Goal: Task Accomplishment & Management: Manage account settings

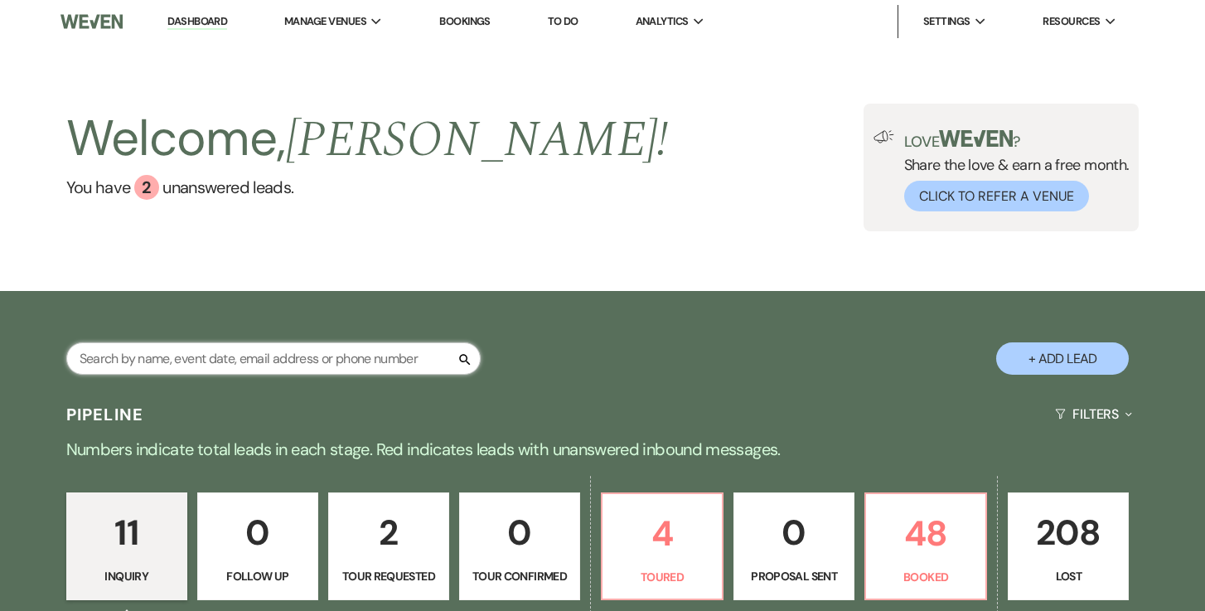
click at [293, 365] on input "text" at bounding box center [273, 358] width 414 height 32
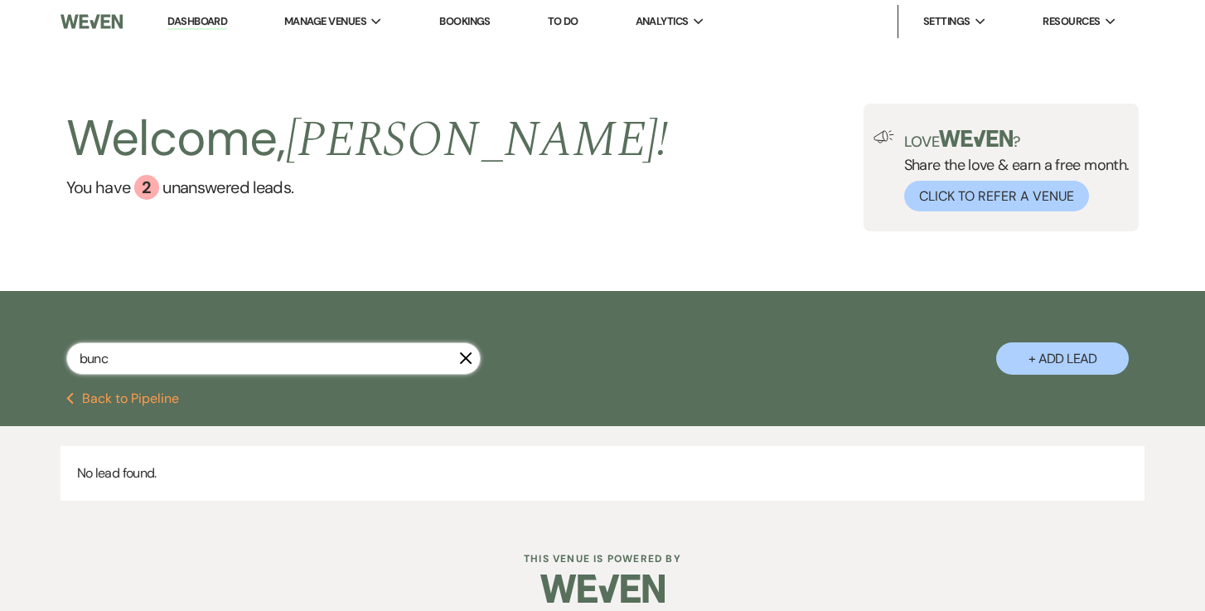
type input "[PERSON_NAME]"
select select "5"
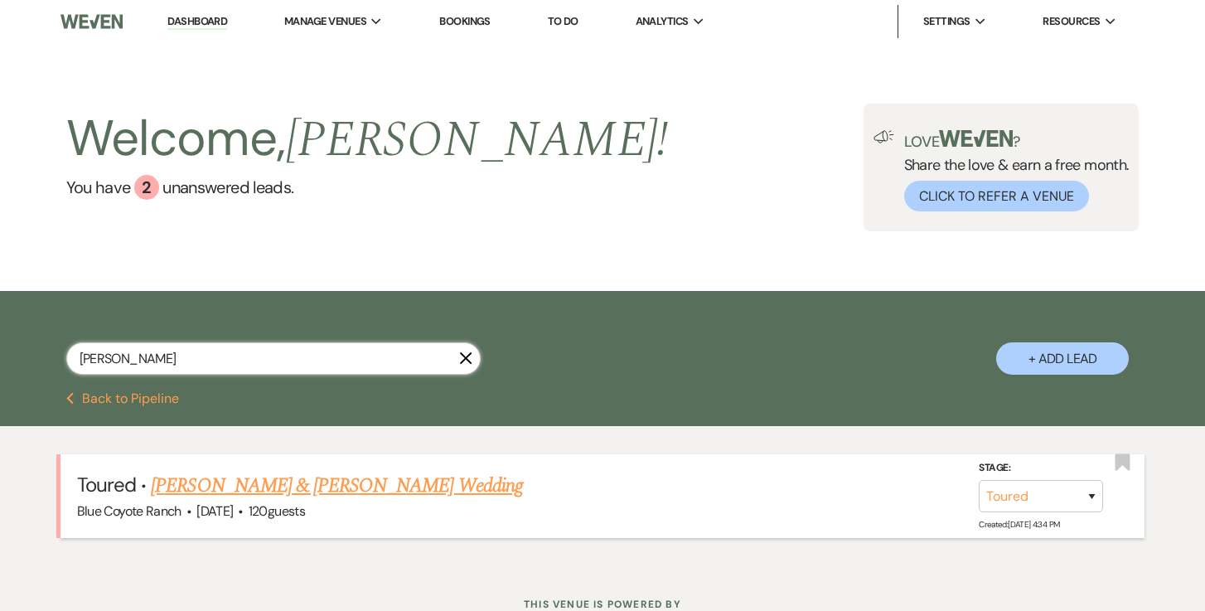
type input "[PERSON_NAME]"
click at [302, 487] on link "[PERSON_NAME] & [PERSON_NAME] Wedding" at bounding box center [336, 486] width 371 height 30
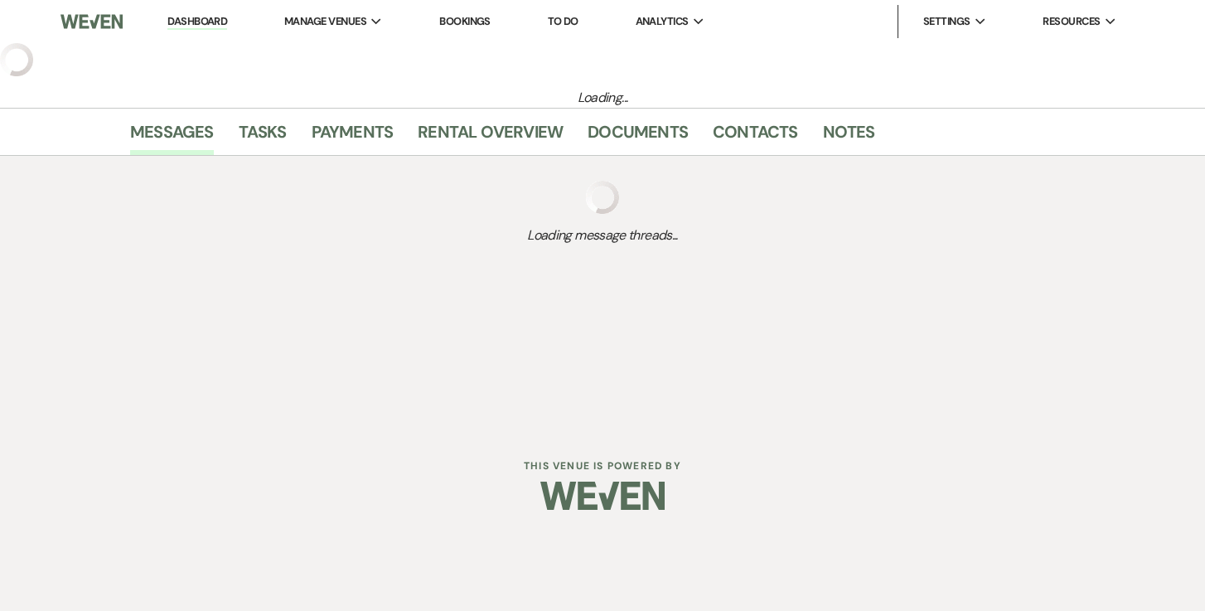
select select "5"
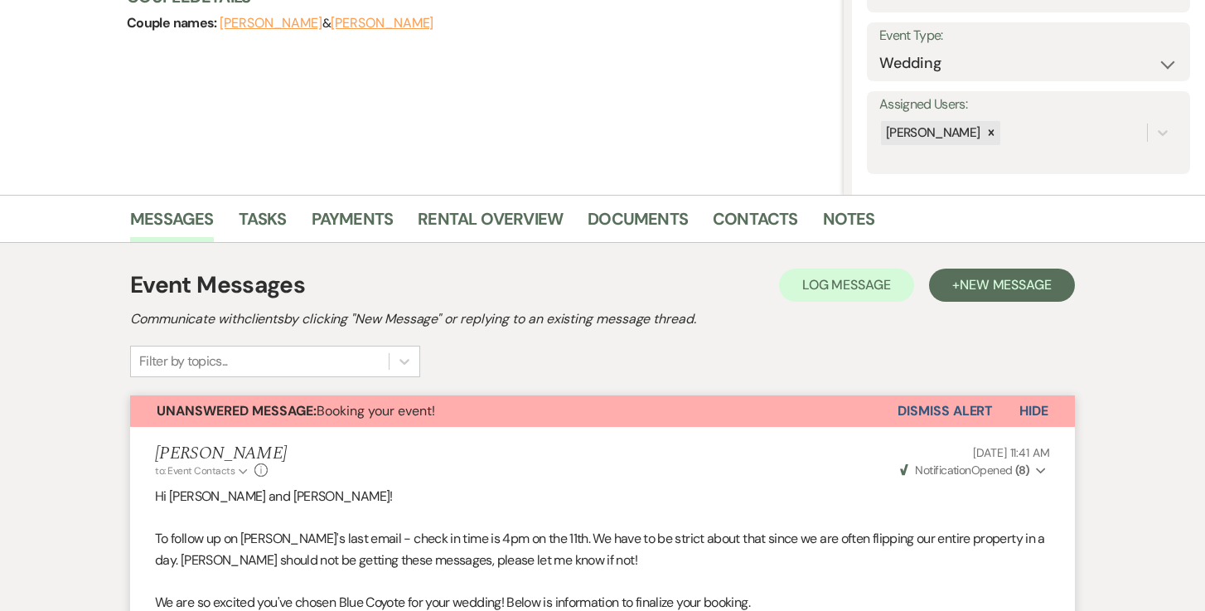
scroll to position [125, 0]
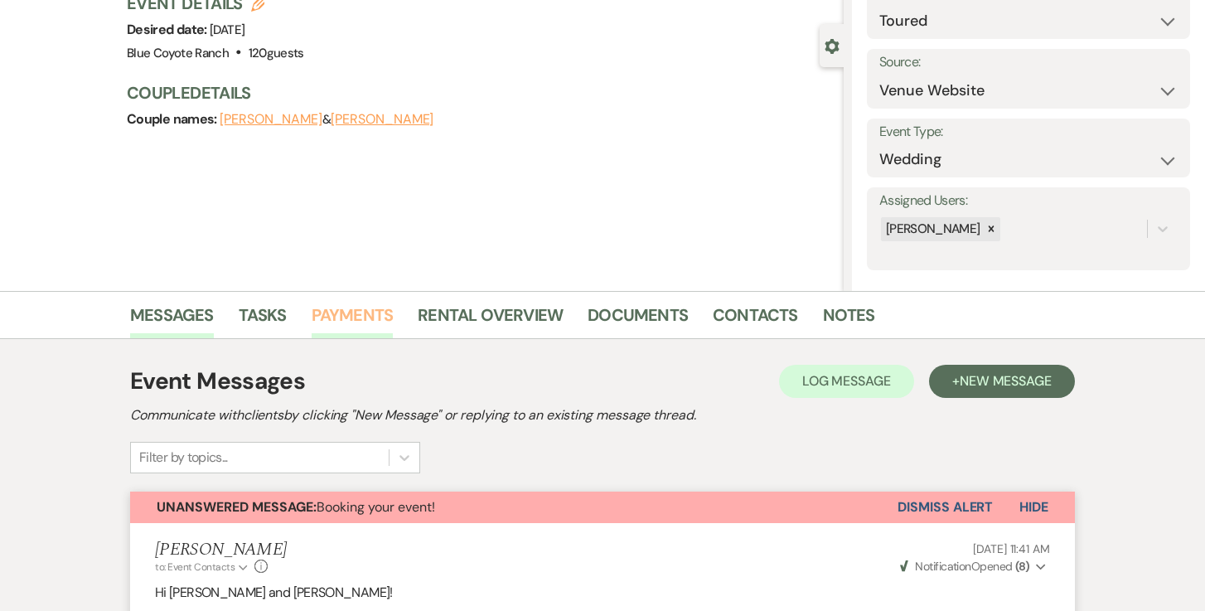
click at [353, 312] on link "Payments" at bounding box center [353, 320] width 82 height 36
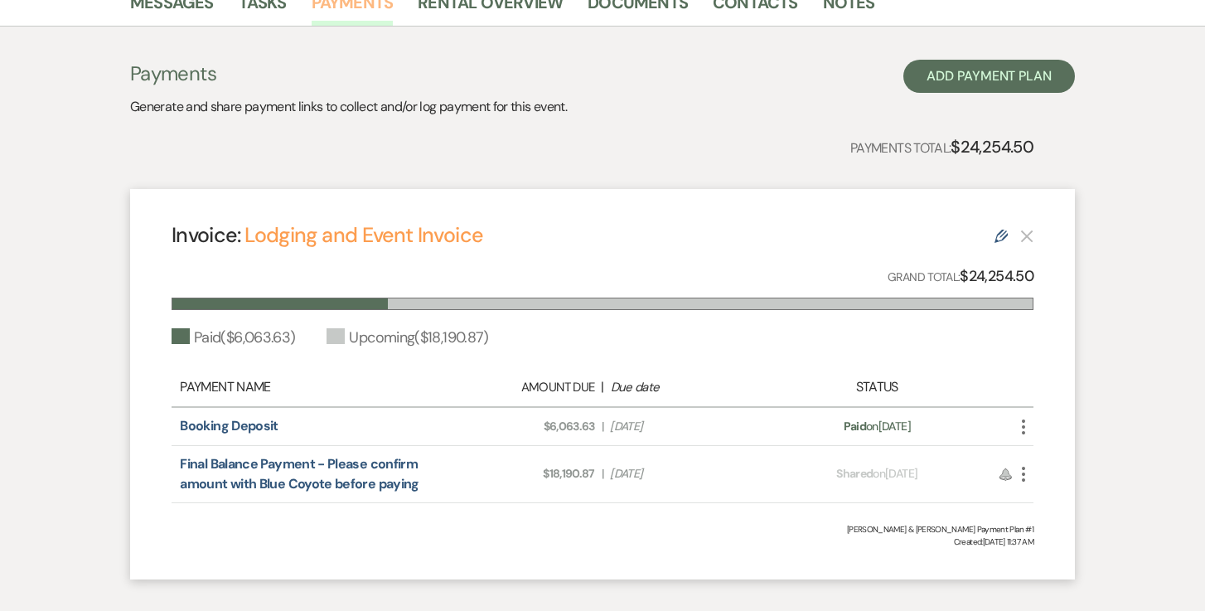
scroll to position [530, 0]
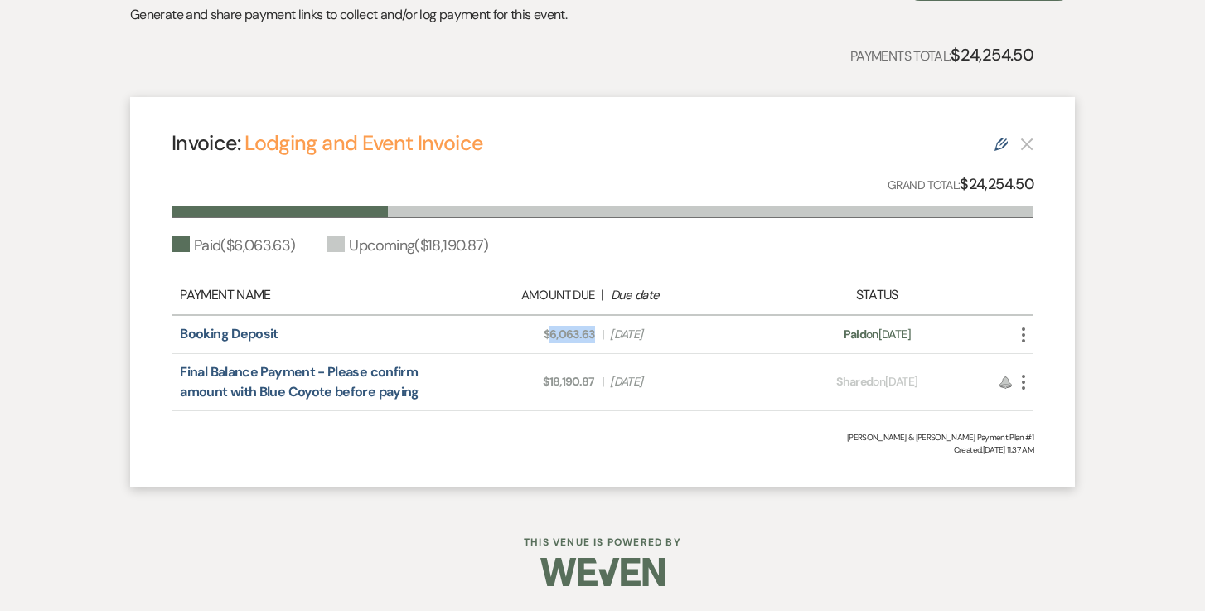
drag, startPoint x: 597, startPoint y: 333, endPoint x: 550, endPoint y: 337, distance: 47.4
click at [550, 337] on div "Amount Due: $6,063.63 | Due Date [DATE]" at bounding box center [602, 334] width 338 height 17
copy span "6,063.63"
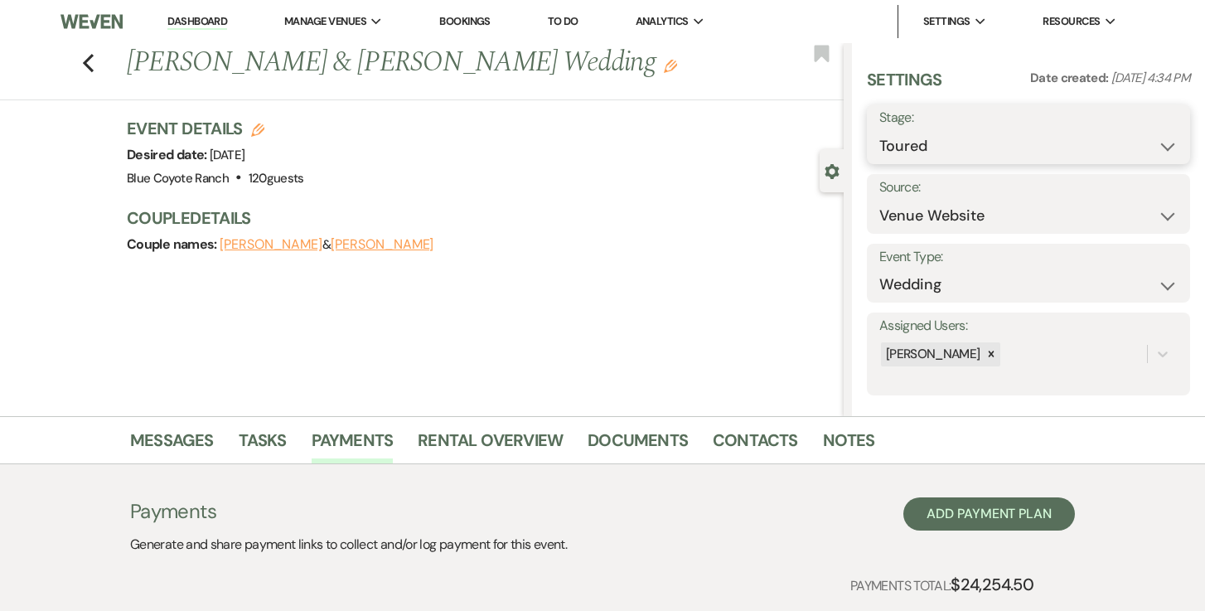
click at [946, 149] on select "Inquiry Follow Up Tour Requested Tour Confirmed Toured Proposal Sent Booked Lost" at bounding box center [1028, 146] width 298 height 32
select select "7"
click at [879, 130] on select "Inquiry Follow Up Tour Requested Tour Confirmed Toured Proposal Sent Booked Lost" at bounding box center [1028, 146] width 298 height 32
click at [1151, 140] on button "Save" at bounding box center [1157, 134] width 66 height 33
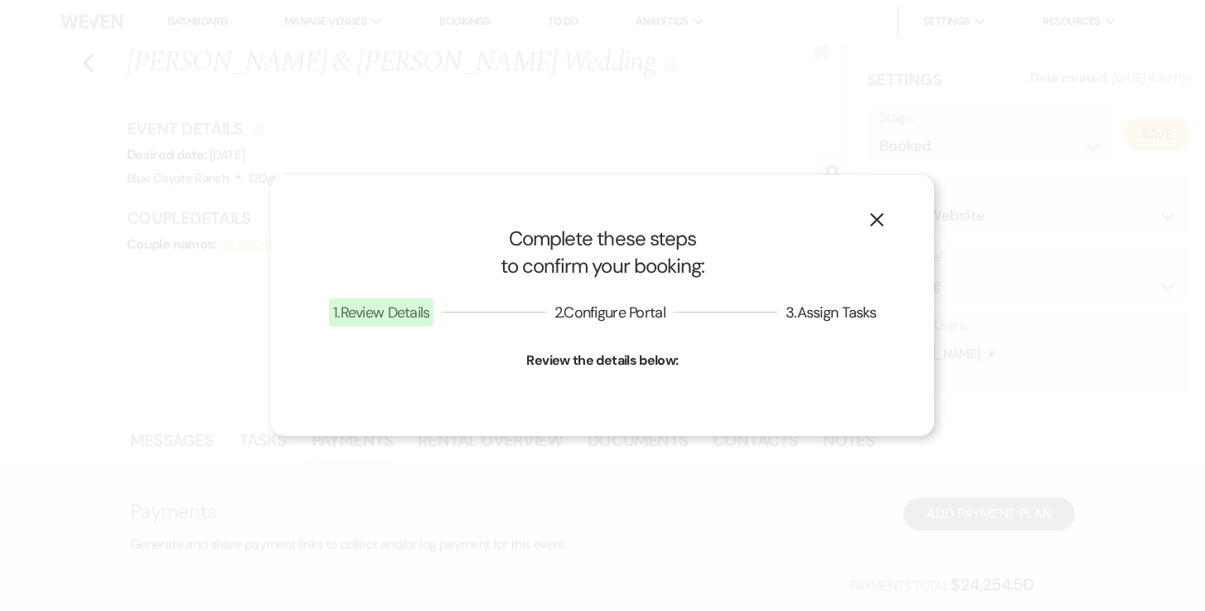
select select "1"
select select "743"
select select "false"
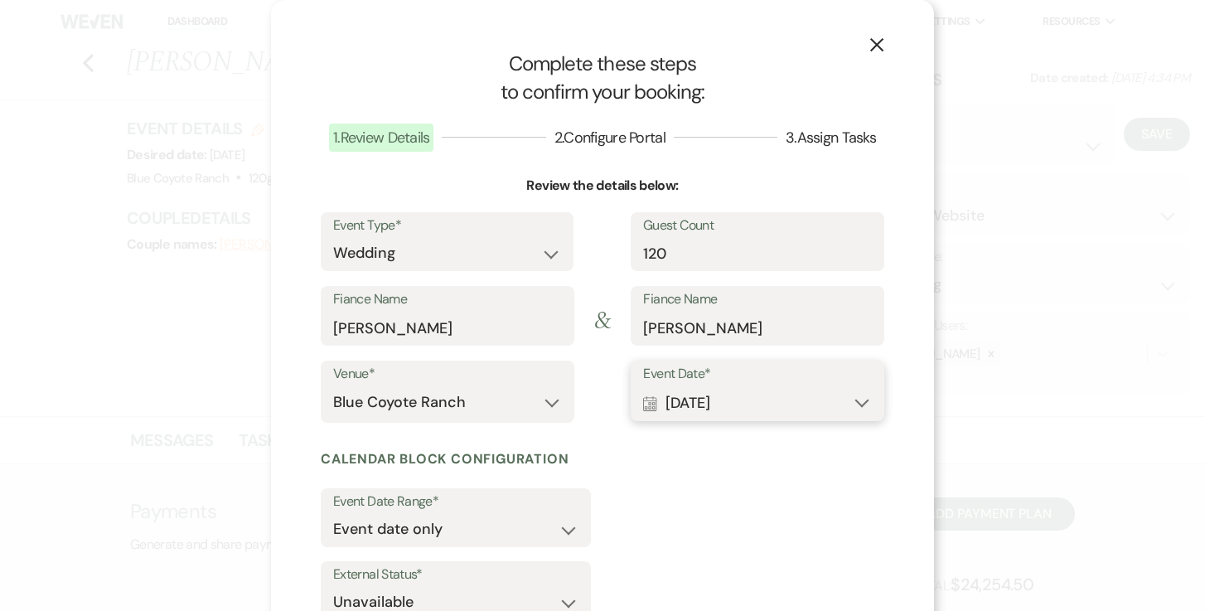
click at [806, 401] on button "Calendar [DATE] Expand" at bounding box center [757, 402] width 229 height 33
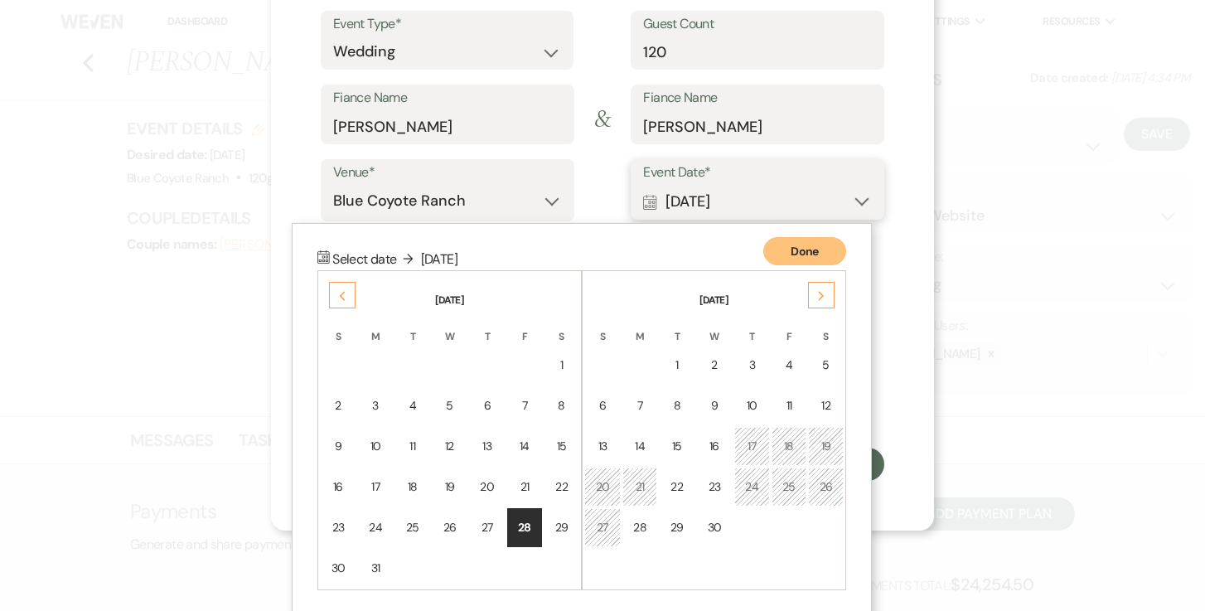
scroll to position [206, 0]
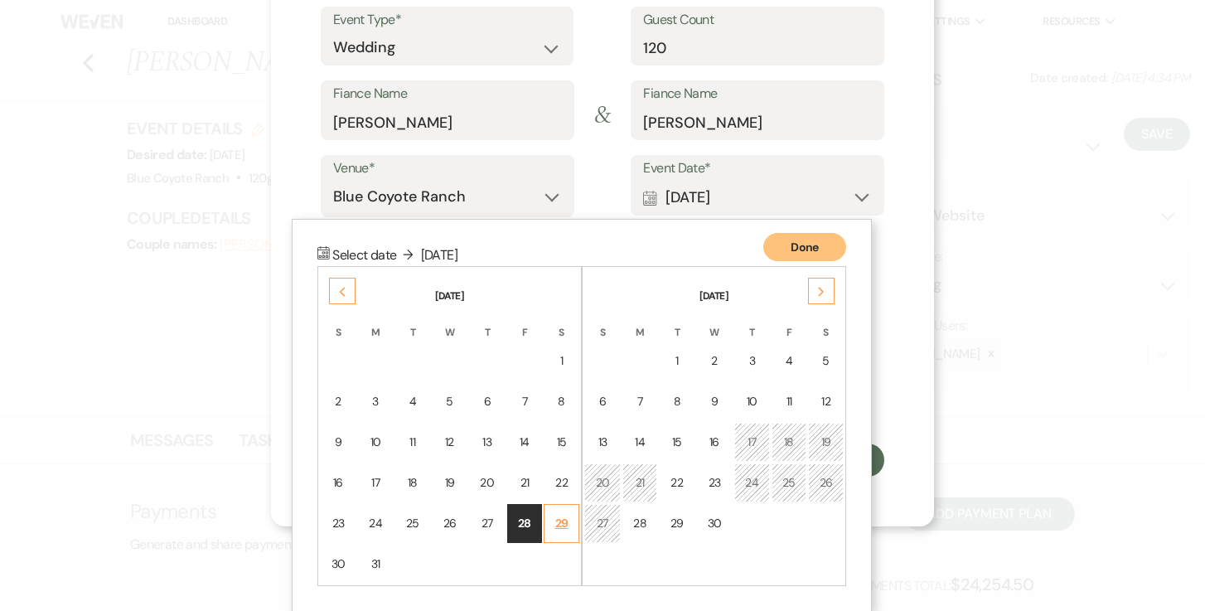
click at [554, 523] on div "29" at bounding box center [561, 523] width 14 height 17
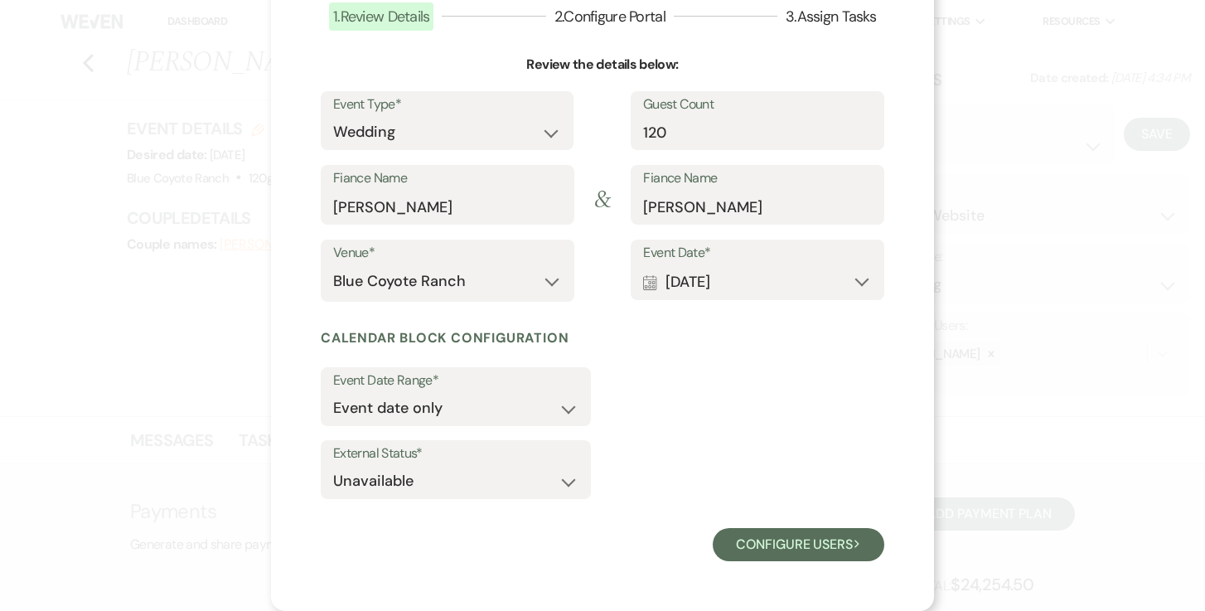
scroll to position [120, 0]
click at [530, 409] on select "Event date only Event date and" at bounding box center [455, 409] width 245 height 32
select select "eventDateAnd"
click at [333, 393] on select "Event date only Event date and" at bounding box center [455, 409] width 245 height 32
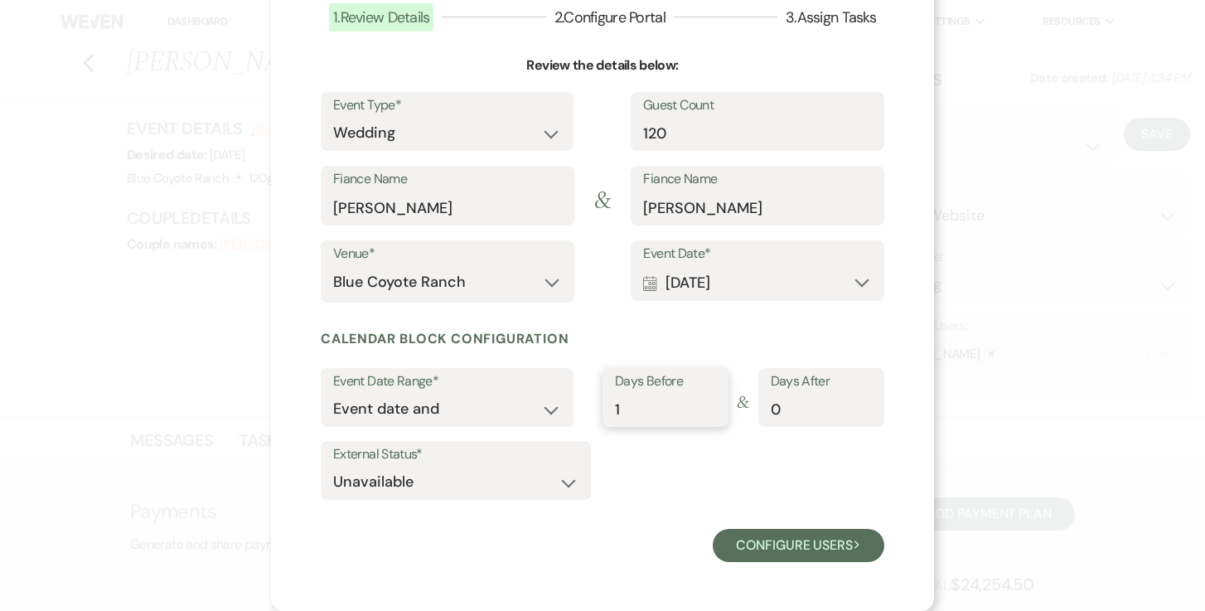
type input "1"
click at [712, 400] on input "1" at bounding box center [665, 409] width 101 height 32
click at [864, 405] on input "1" at bounding box center [821, 409] width 101 height 32
type input "2"
click at [864, 405] on input "2" at bounding box center [821, 409] width 101 height 32
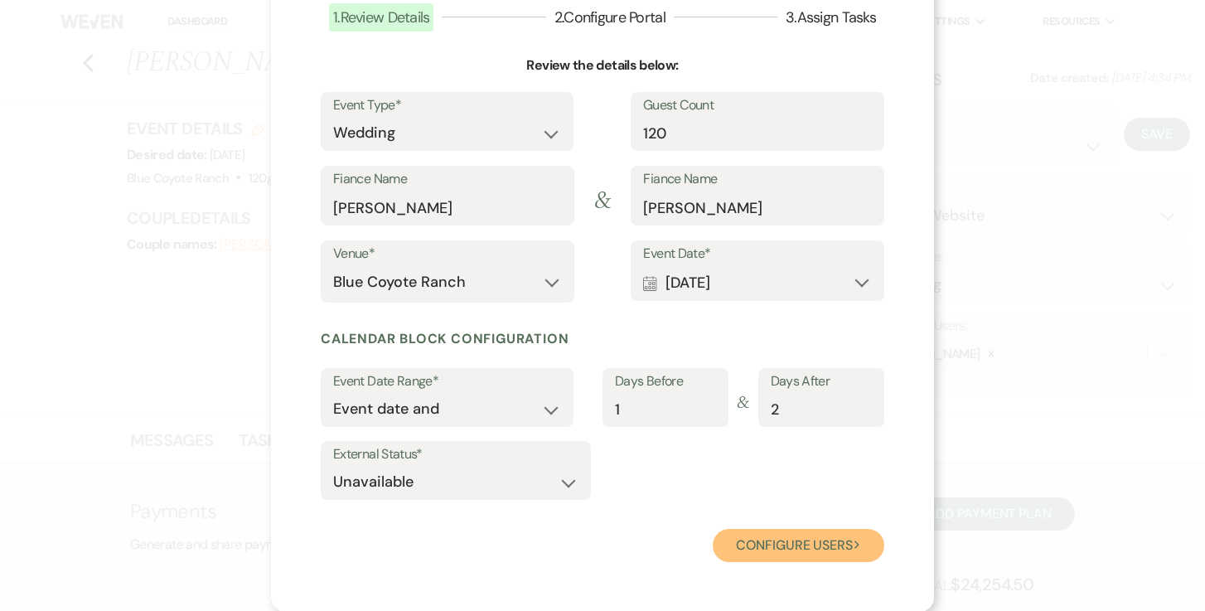
click at [798, 549] on button "Configure users Next" at bounding box center [799, 545] width 172 height 33
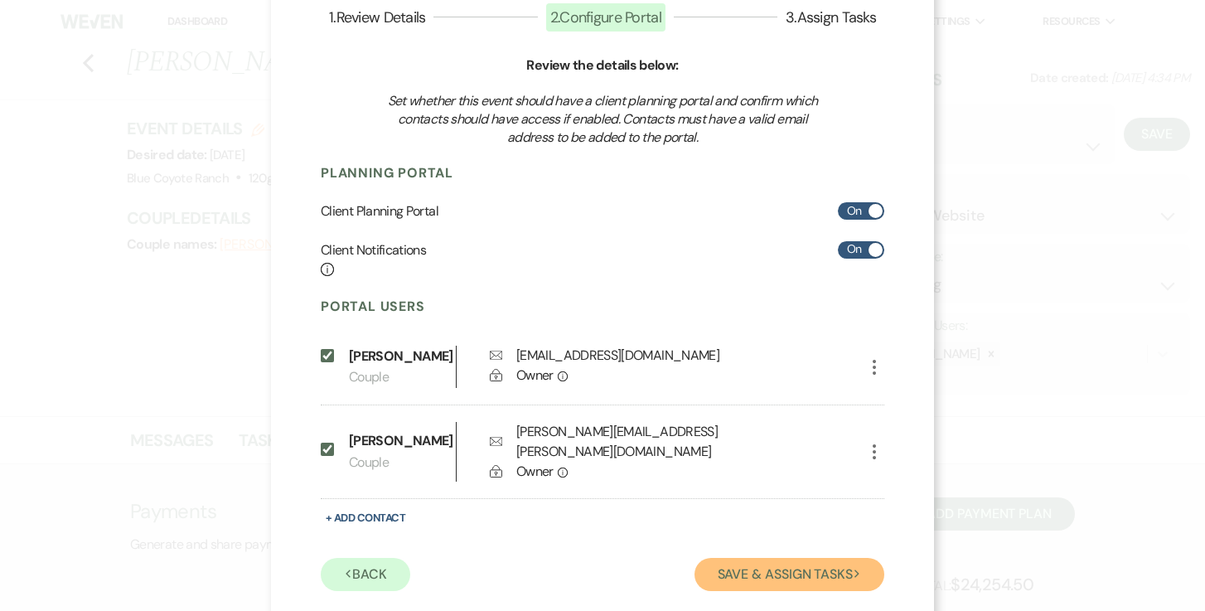
click at [792, 558] on button "Save & Assign Tasks Next" at bounding box center [789, 574] width 190 height 33
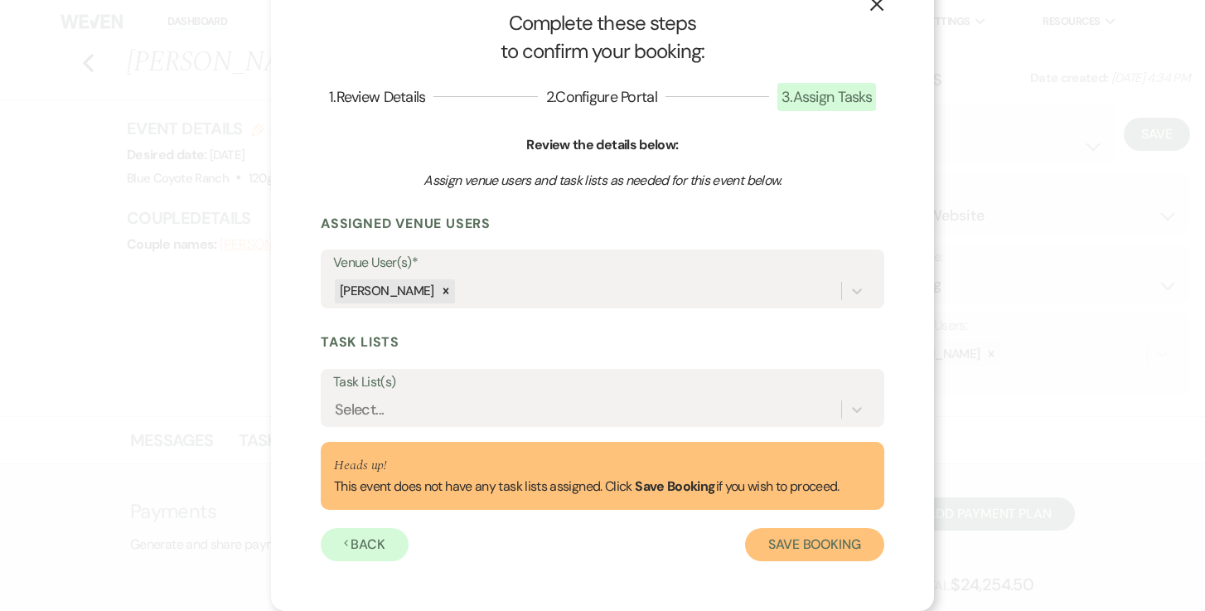
click at [799, 546] on button "Save Booking" at bounding box center [814, 544] width 139 height 33
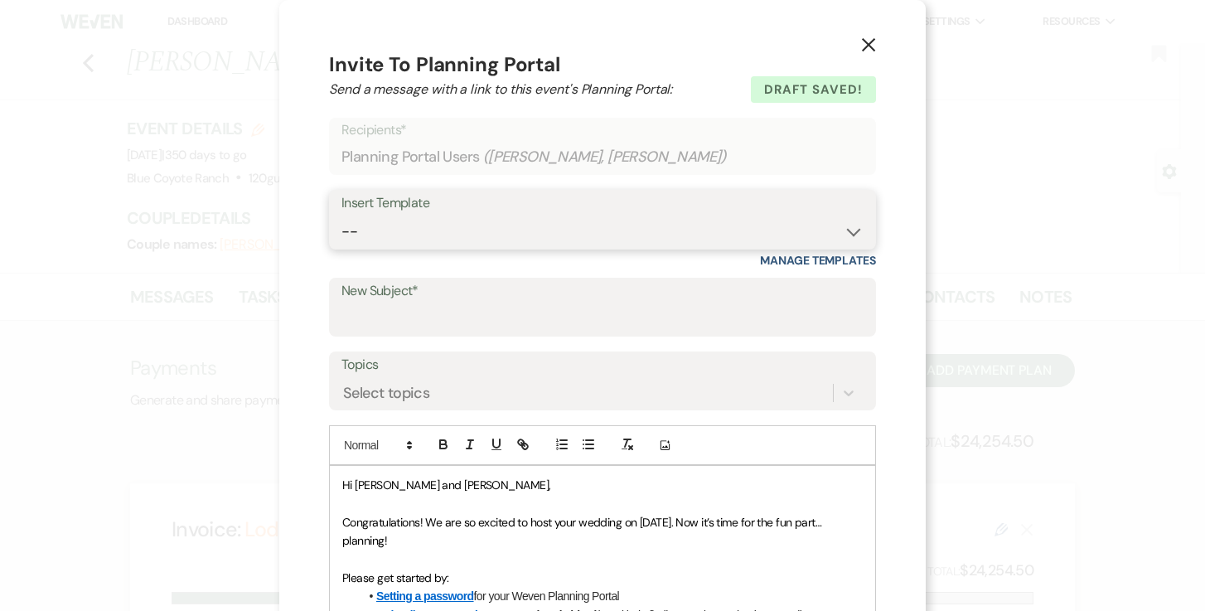
click at [708, 222] on select "-- 2025/6 Inquiry Reply Tour Request Response Contract and Deposit Request Wedd…" at bounding box center [602, 231] width 522 height 32
select select "3910"
click at [341, 215] on select "-- 2025/6 Inquiry Reply Tour Request Response Contract and Deposit Request Wedd…" at bounding box center [602, 231] width 522 height 32
type input "Yahoo! You're getting married at [GEOGRAPHIC_DATA]!!!"
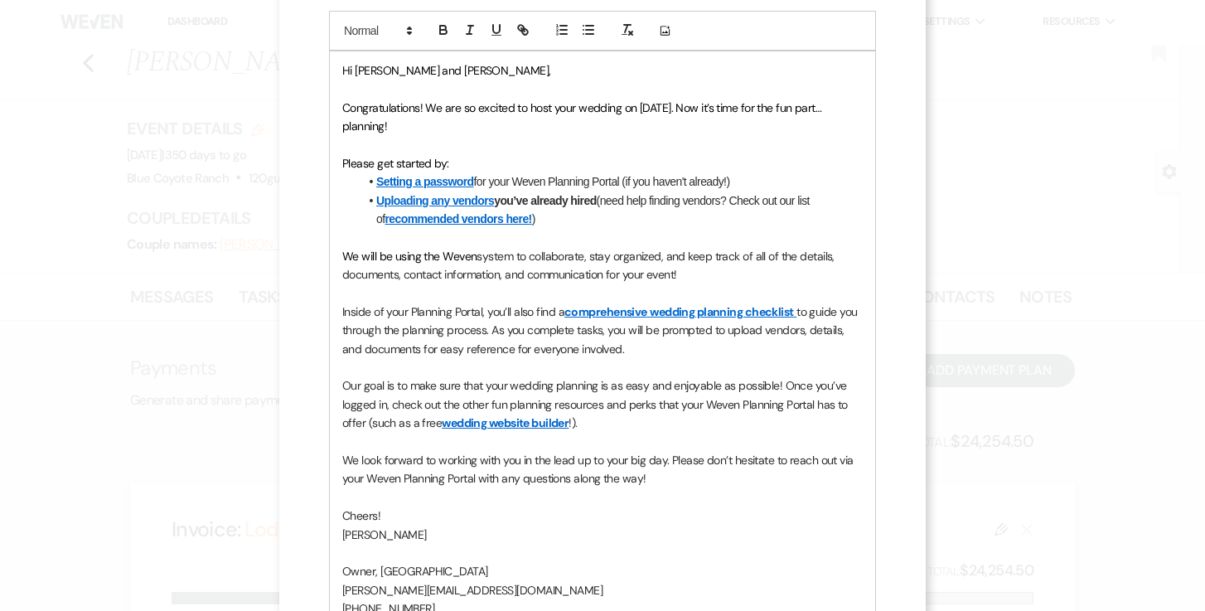
scroll to position [418, 0]
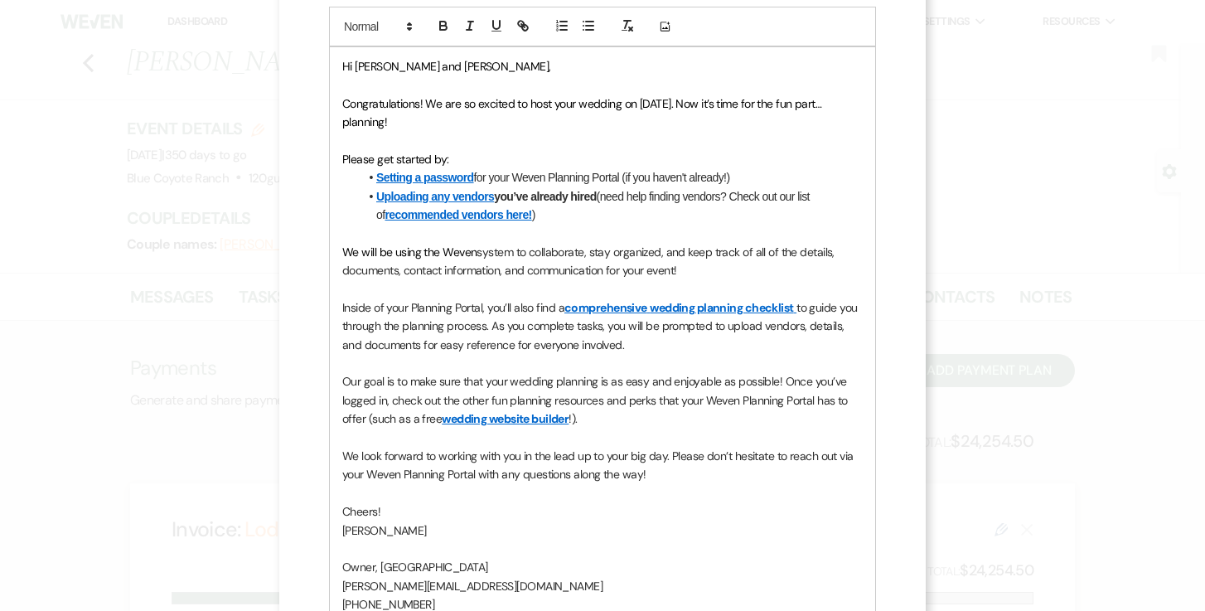
drag, startPoint x: 702, startPoint y: 222, endPoint x: 748, endPoint y: 346, distance: 131.9
click at [748, 346] on div "Hi [PERSON_NAME] and [PERSON_NAME], Congratulations! We are so excited to host …" at bounding box center [602, 344] width 545 height 595
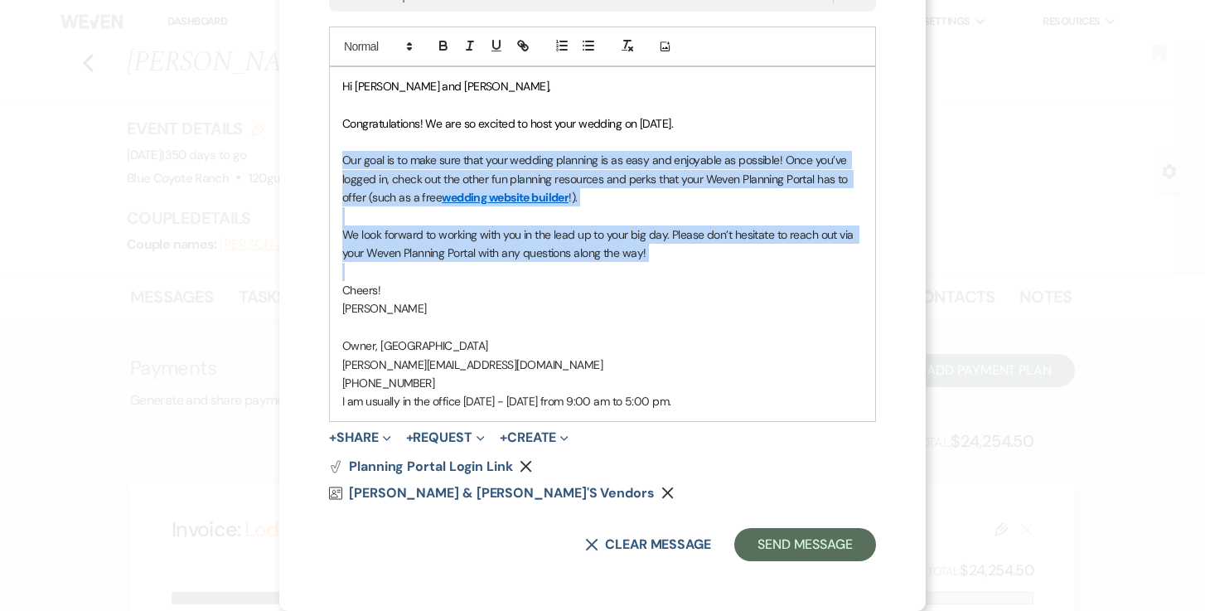
drag, startPoint x: 711, startPoint y: 276, endPoint x: 323, endPoint y: 161, distance: 404.6
click at [323, 161] on div "X Invite To Planning Portal Send a message with a link to this event's Planning…" at bounding box center [602, 105] width 646 height 1009
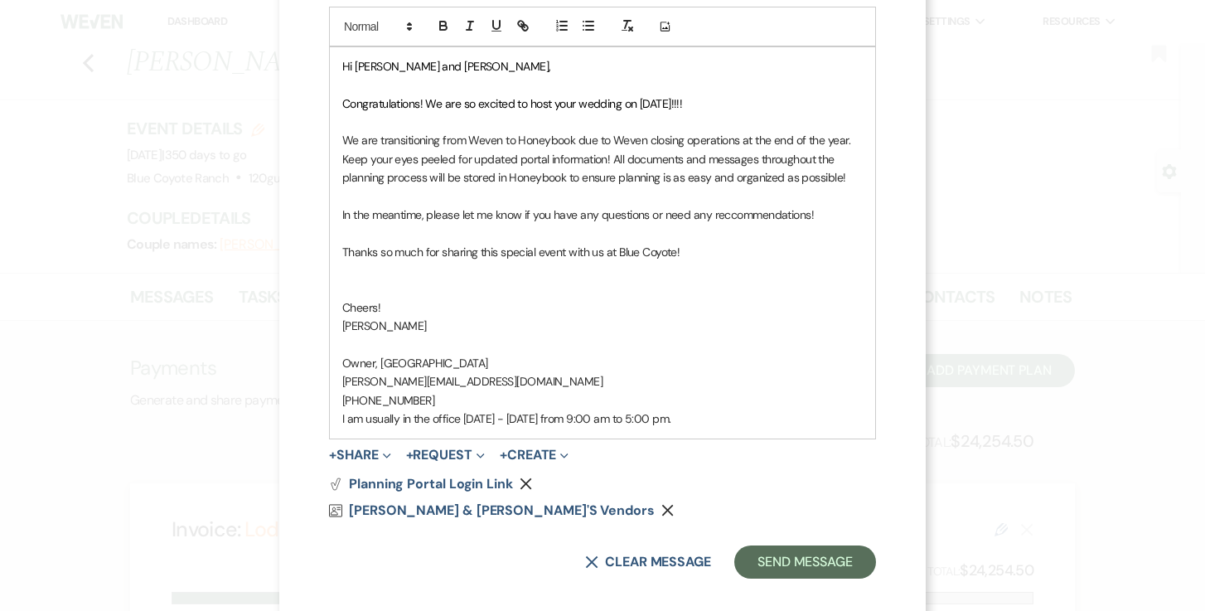
scroll to position [418, 0]
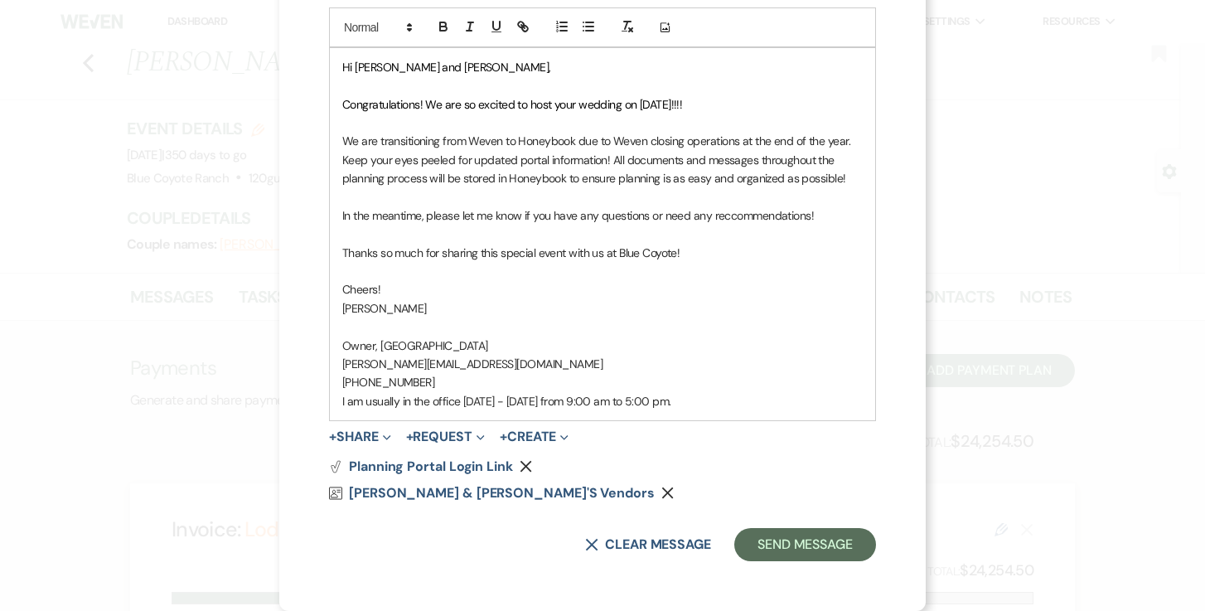
drag, startPoint x: 718, startPoint y: 402, endPoint x: 278, endPoint y: 403, distance: 439.2
click at [276, 403] on div "X Invite To Planning Portal Send a message with a link to this event's Planning…" at bounding box center [602, 305] width 1205 height 611
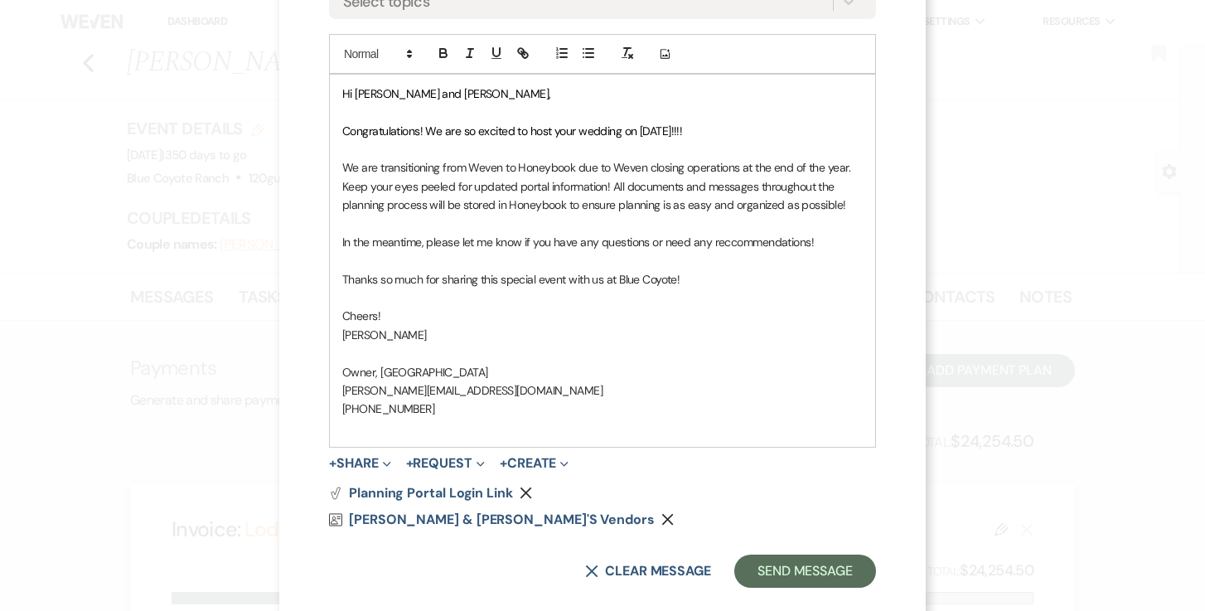
click at [747, 132] on p "Congratulations! We are so excited to host your wedding on [DATE]!!!!" at bounding box center [602, 131] width 520 height 18
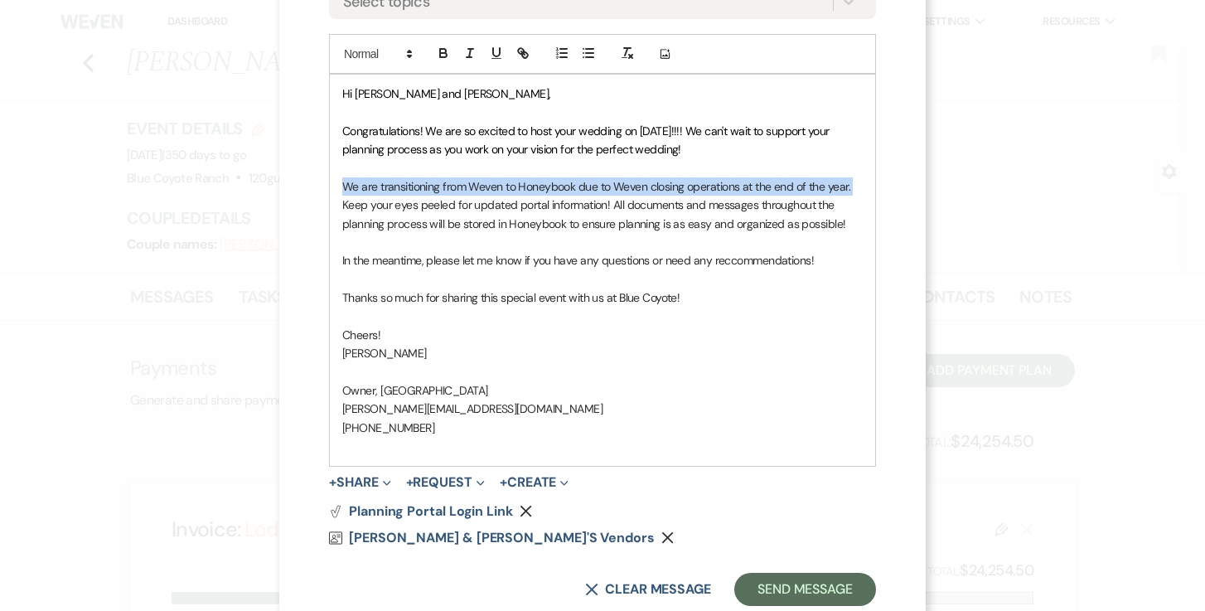
drag, startPoint x: 858, startPoint y: 186, endPoint x: 336, endPoint y: 187, distance: 521.2
click at [336, 187] on div "Hi [PERSON_NAME] and [PERSON_NAME], Congratulations! We are so excited to host …" at bounding box center [602, 270] width 545 height 391
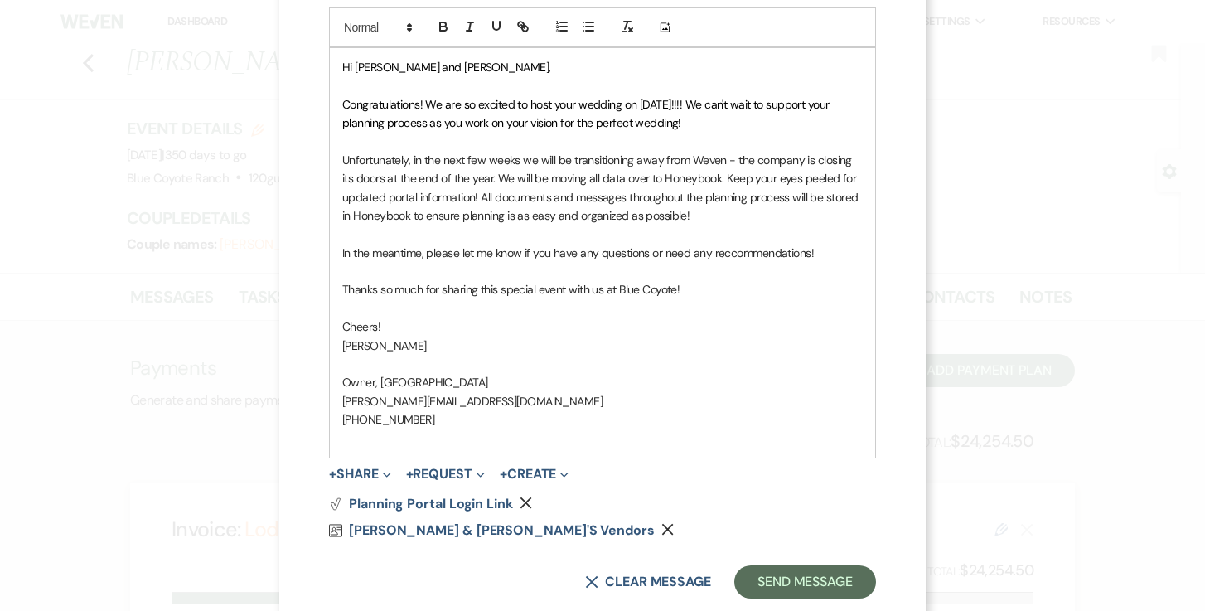
scroll to position [420, 0]
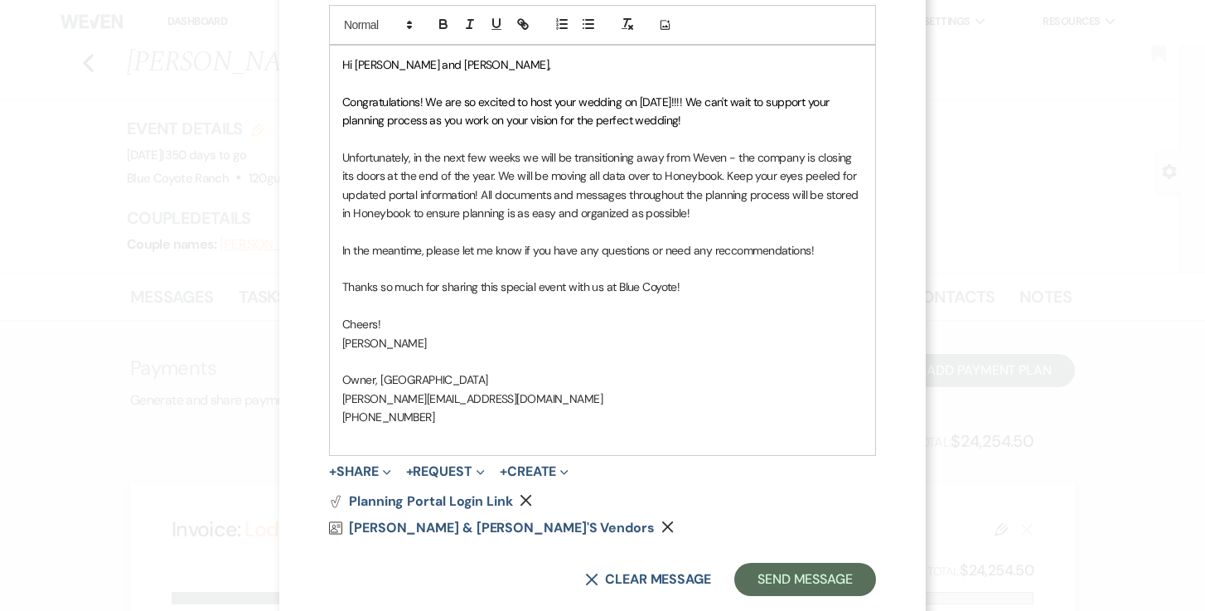
click at [709, 207] on p "Unfortunately, in the next few weeks we will be transitioning away from Weven -…" at bounding box center [602, 185] width 520 height 75
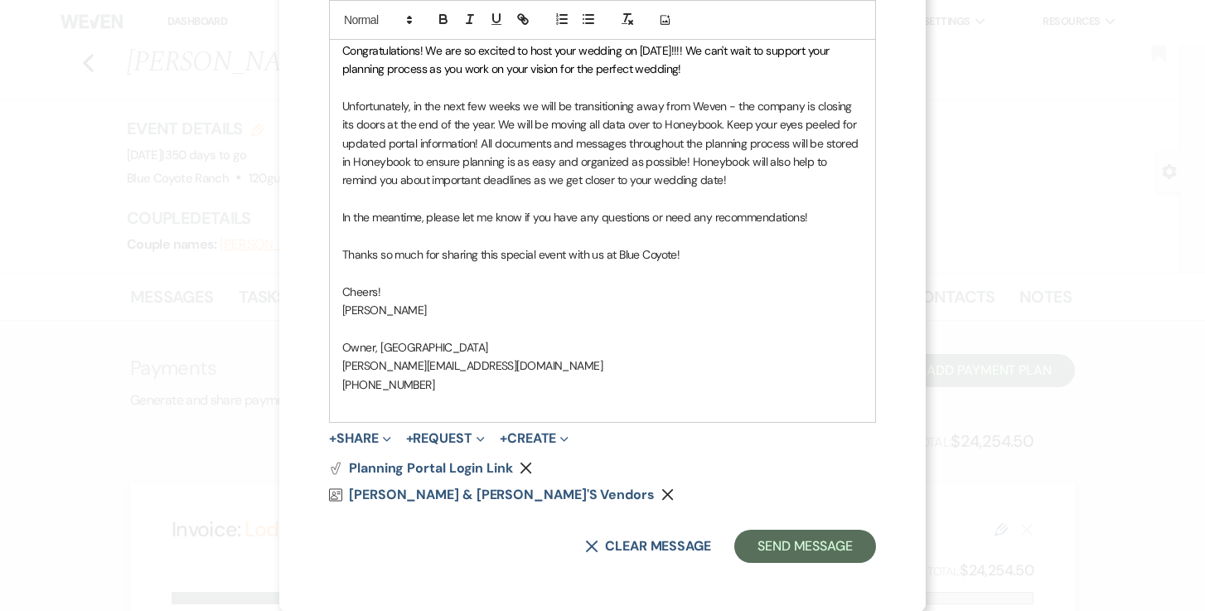
scroll to position [473, 0]
click at [662, 492] on use "button" at bounding box center [668, 493] width 12 height 12
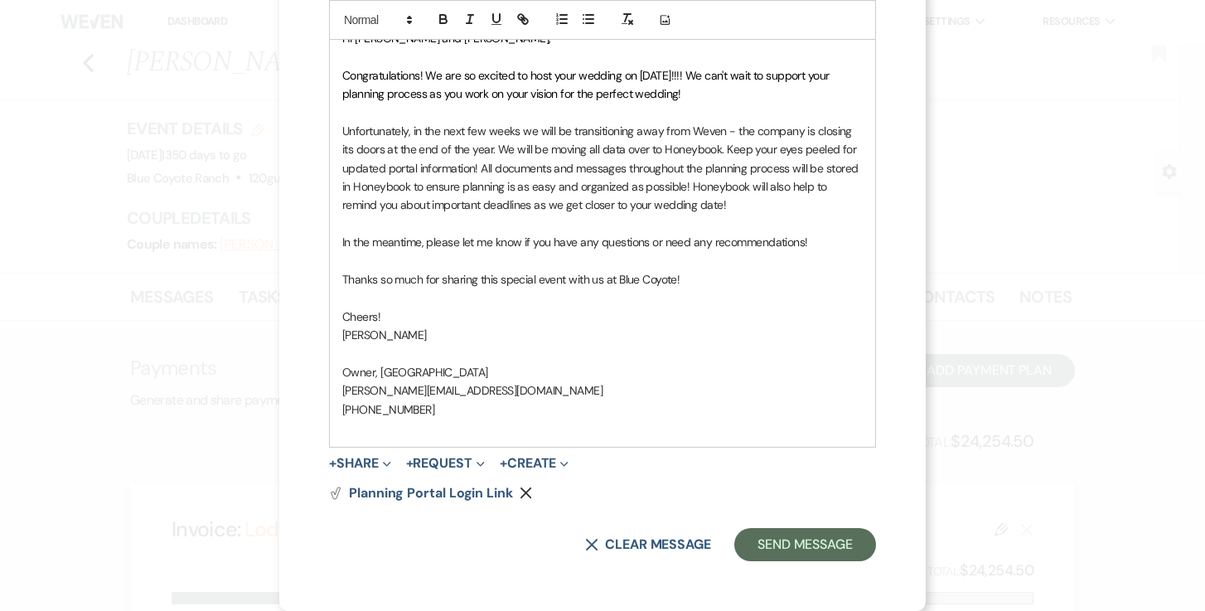
click at [528, 496] on use "button" at bounding box center [526, 493] width 12 height 12
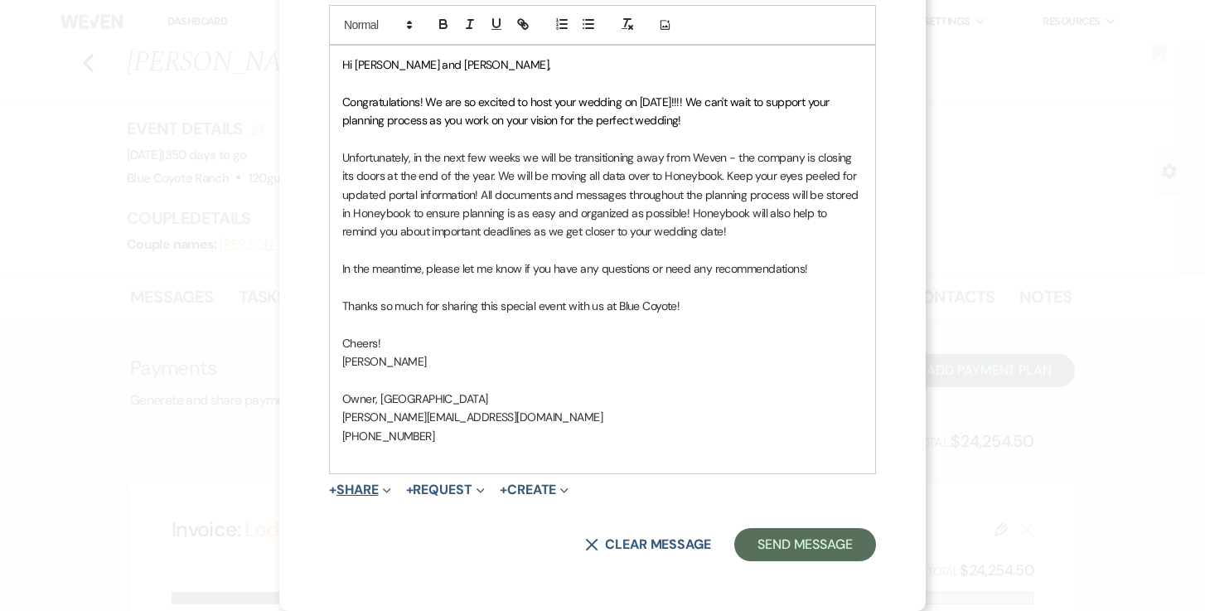
click at [360, 494] on button "+ Share Expand" at bounding box center [360, 489] width 62 height 13
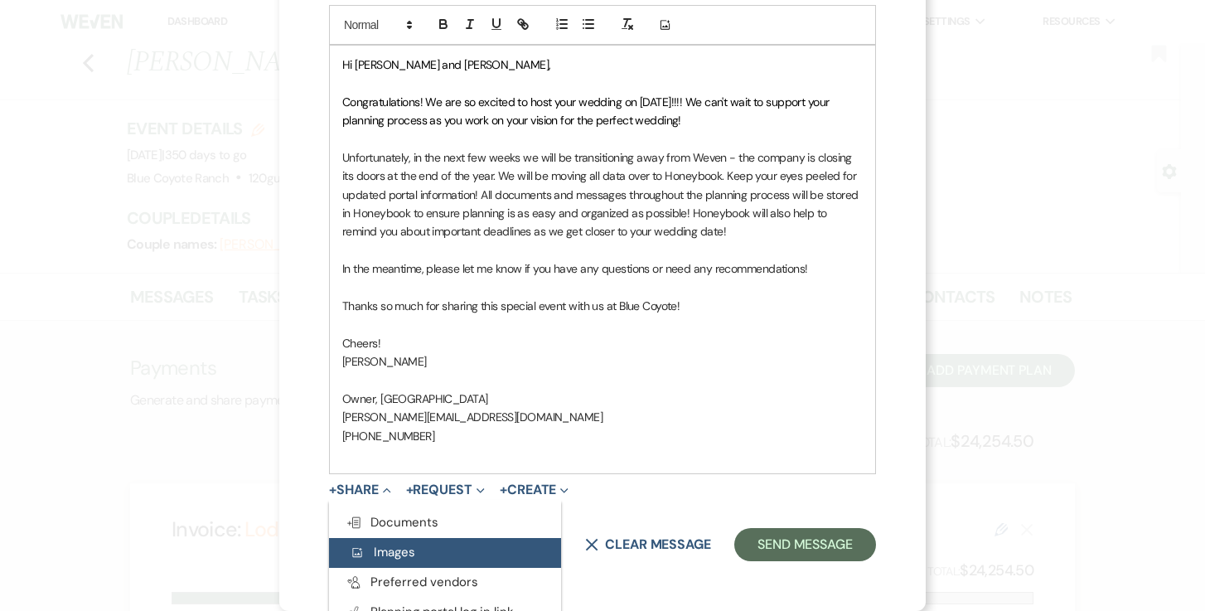
scroll to position [445, 0]
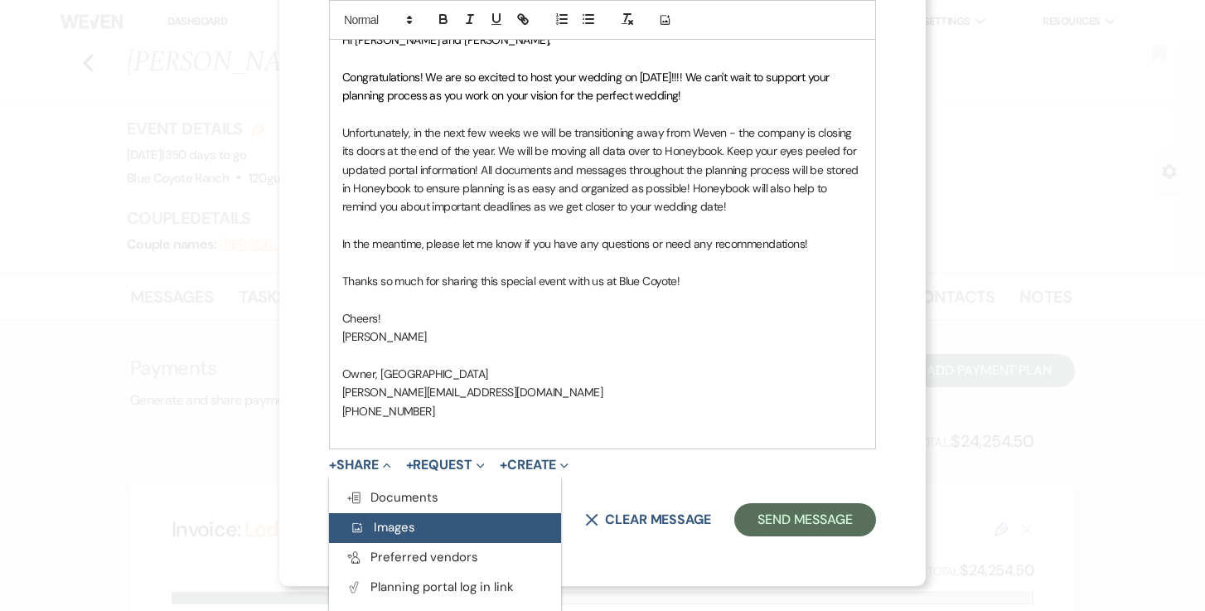
click at [373, 552] on button "Pref Vendors Preferred vendors" at bounding box center [445, 558] width 232 height 30
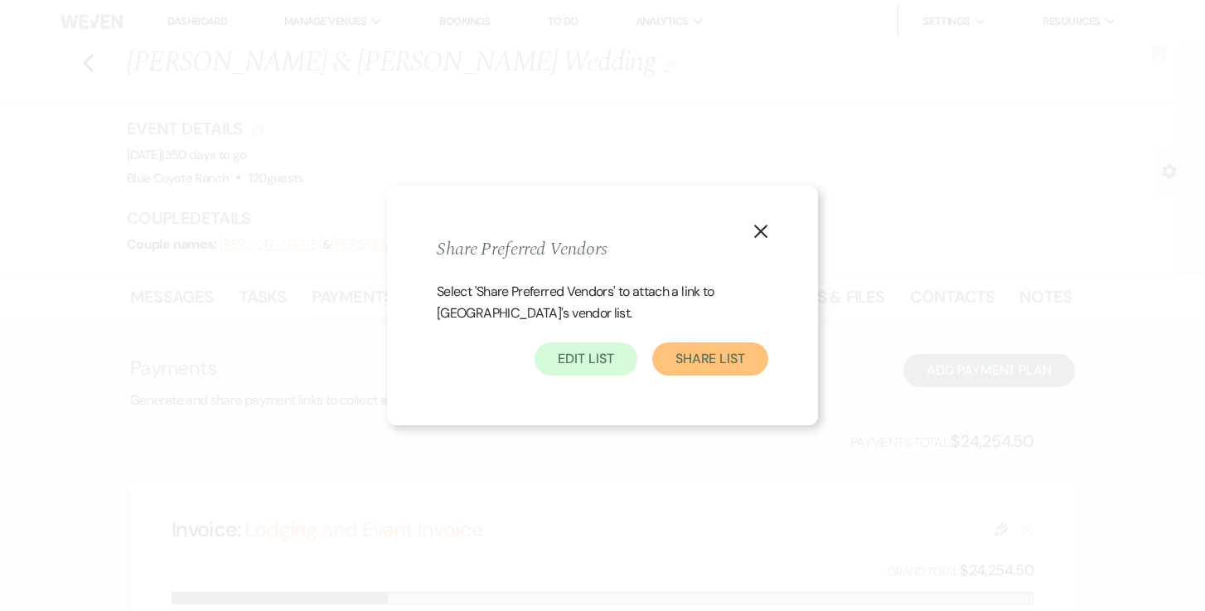
click at [715, 355] on button "Share List" at bounding box center [710, 358] width 116 height 33
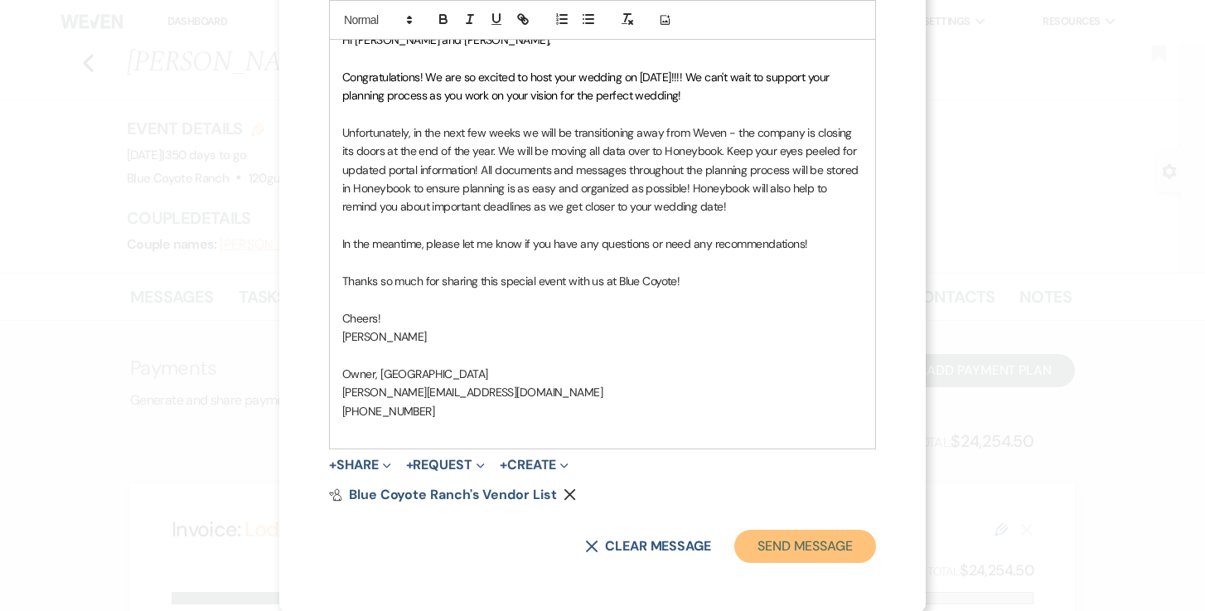
click at [811, 559] on button "Send Message" at bounding box center [805, 546] width 142 height 33
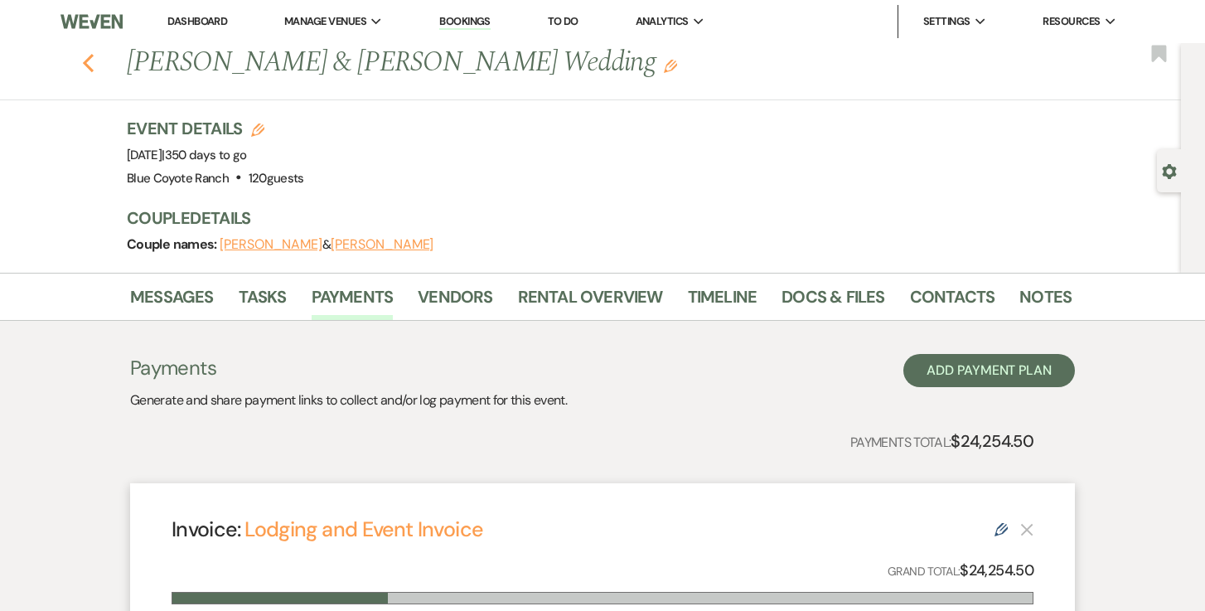
click at [86, 58] on icon "Previous" at bounding box center [88, 63] width 12 height 20
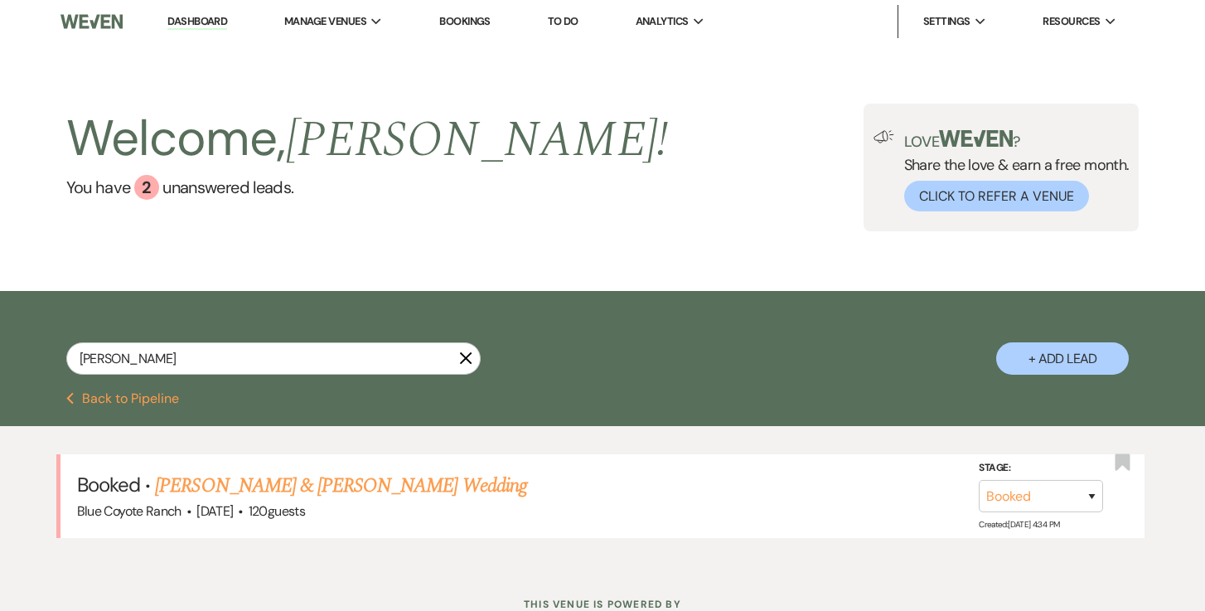
click at [211, 22] on link "Dashboard" at bounding box center [197, 22] width 60 height 16
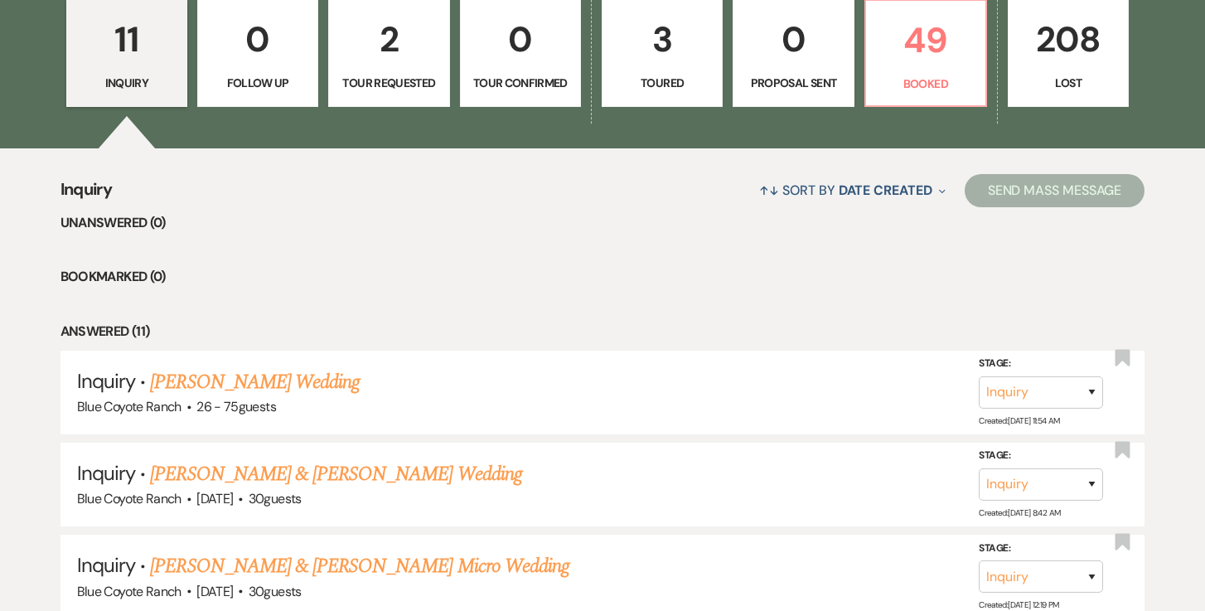
scroll to position [653, 0]
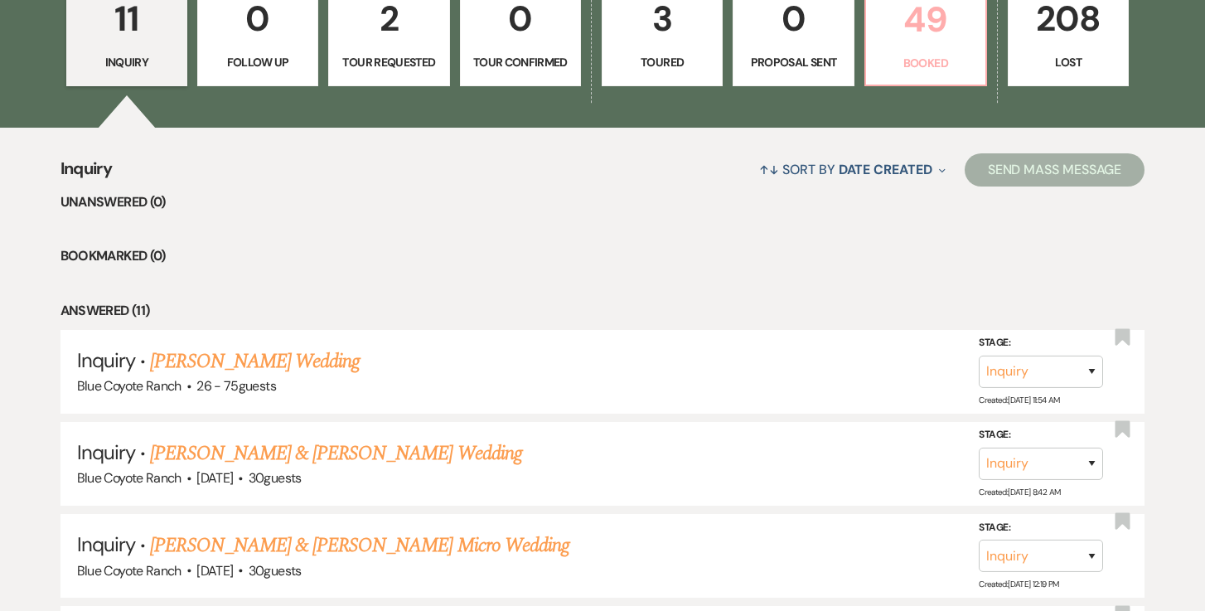
click at [945, 31] on p "49" at bounding box center [925, 20] width 99 height 56
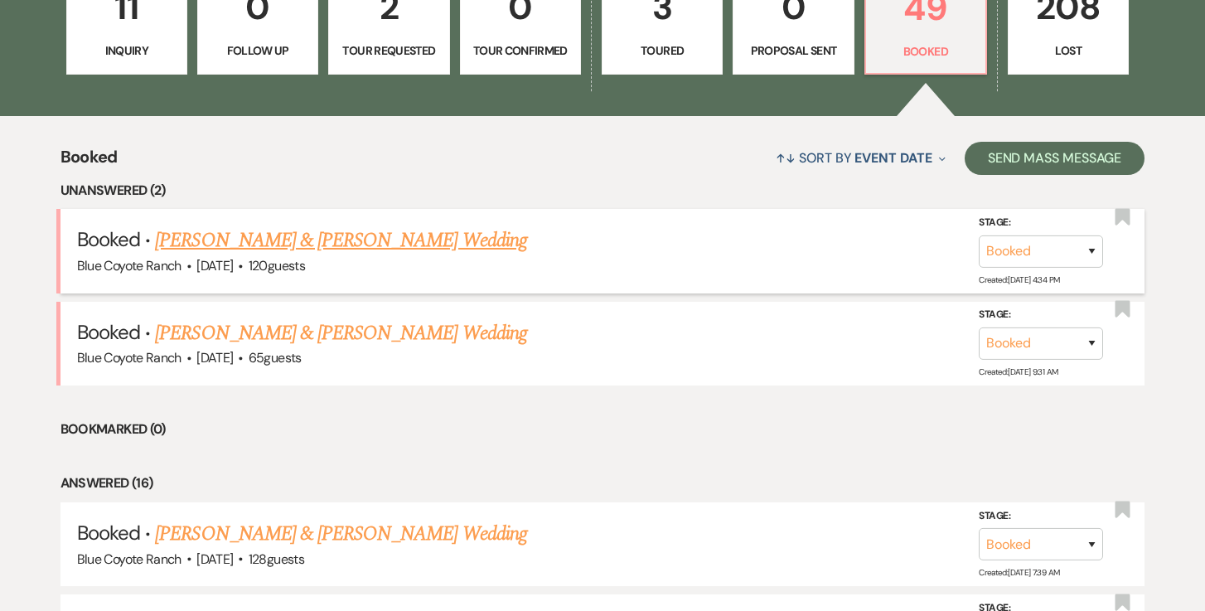
scroll to position [527, 0]
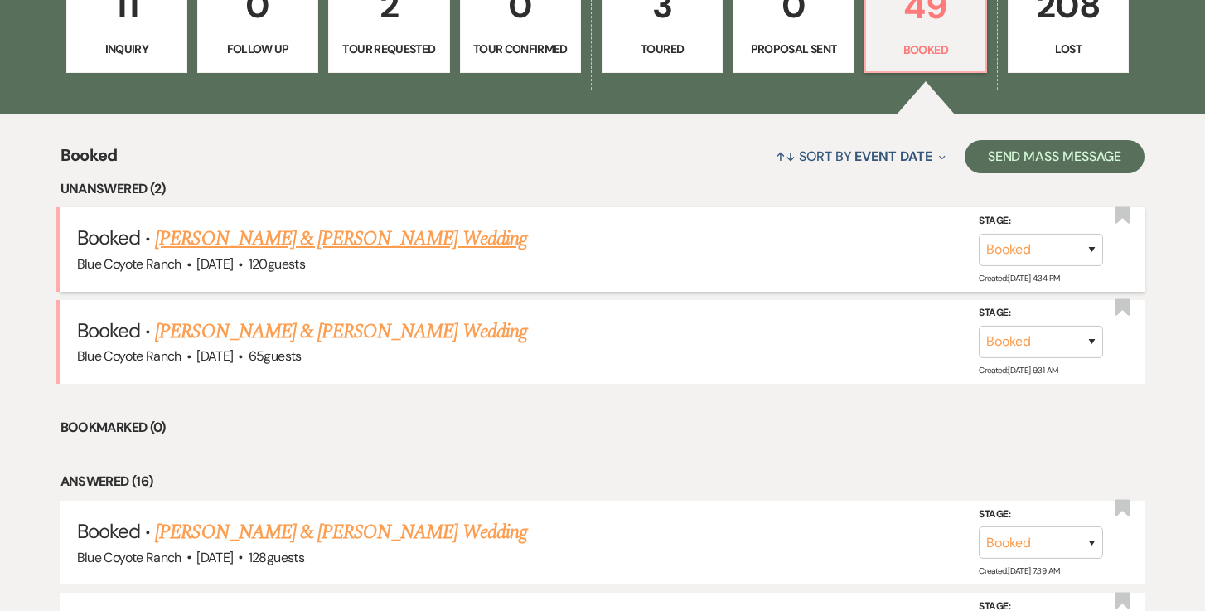
click at [382, 238] on link "[PERSON_NAME] & [PERSON_NAME] Wedding" at bounding box center [340, 239] width 371 height 30
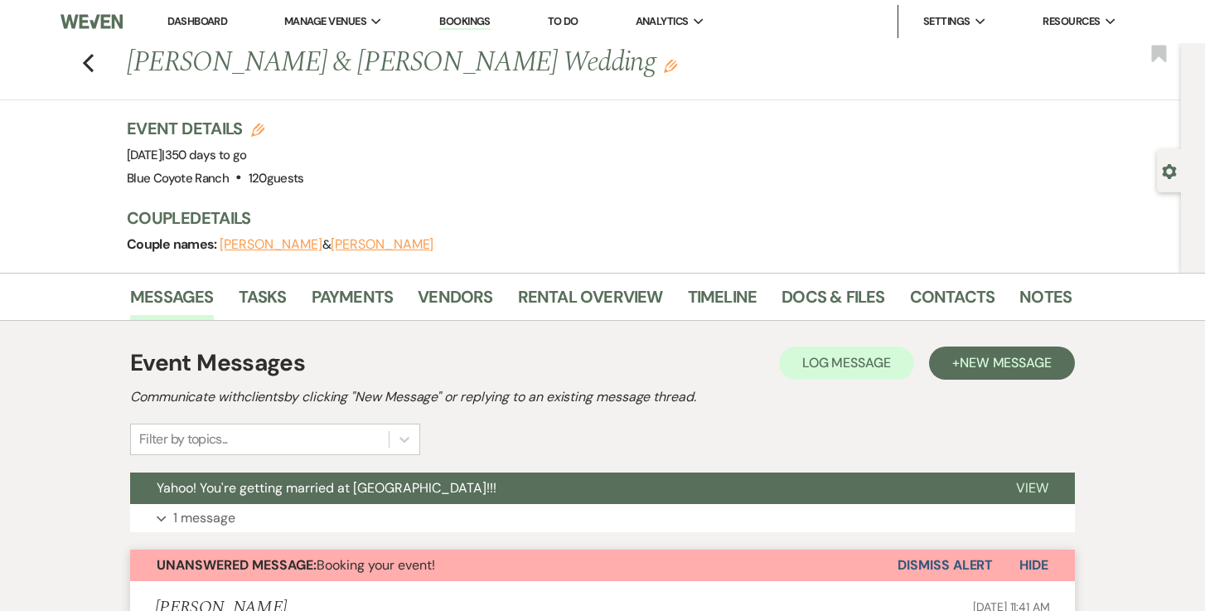
scroll to position [114, 0]
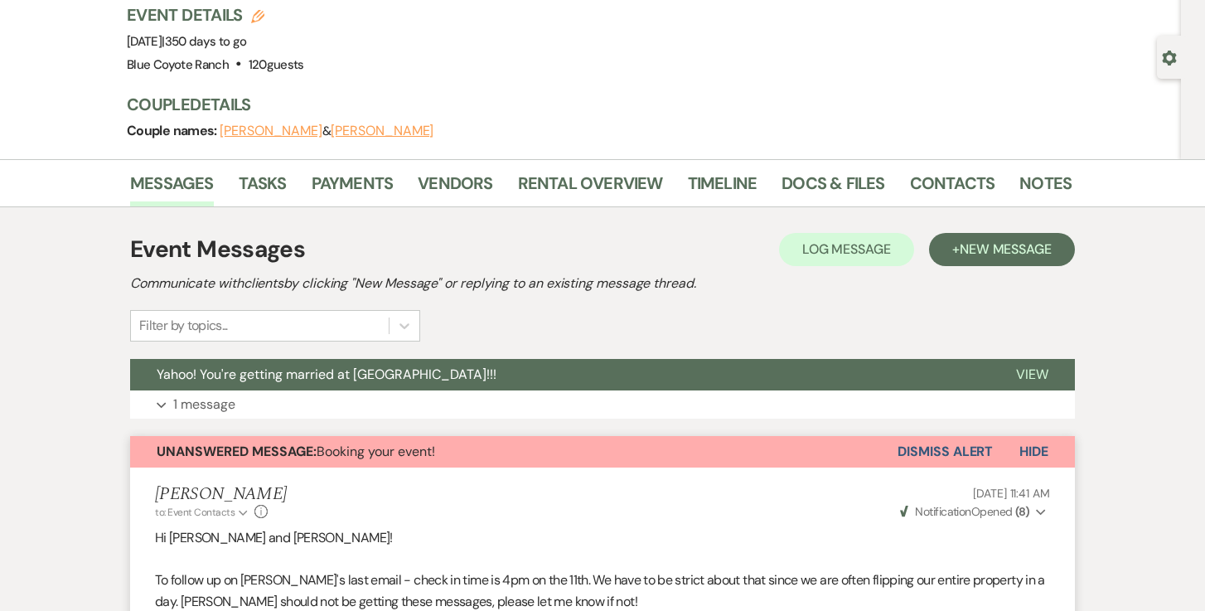
click at [960, 455] on button "Dismiss Alert" at bounding box center [944, 451] width 95 height 31
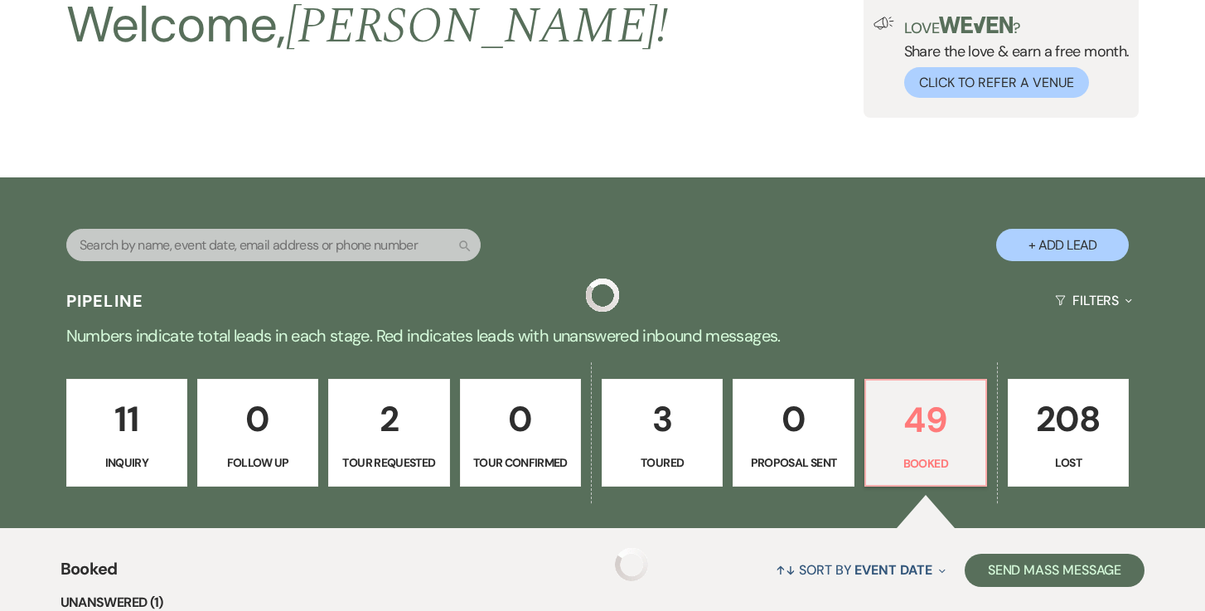
scroll to position [527, 0]
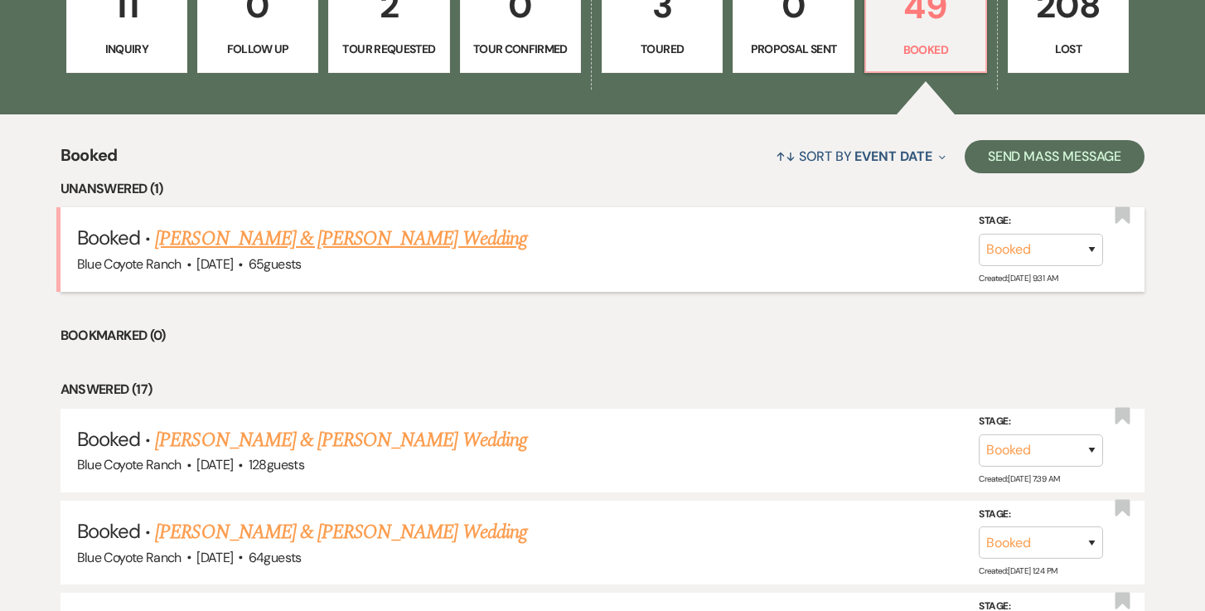
click at [347, 235] on link "[PERSON_NAME] & [PERSON_NAME] Wedding" at bounding box center [340, 239] width 371 height 30
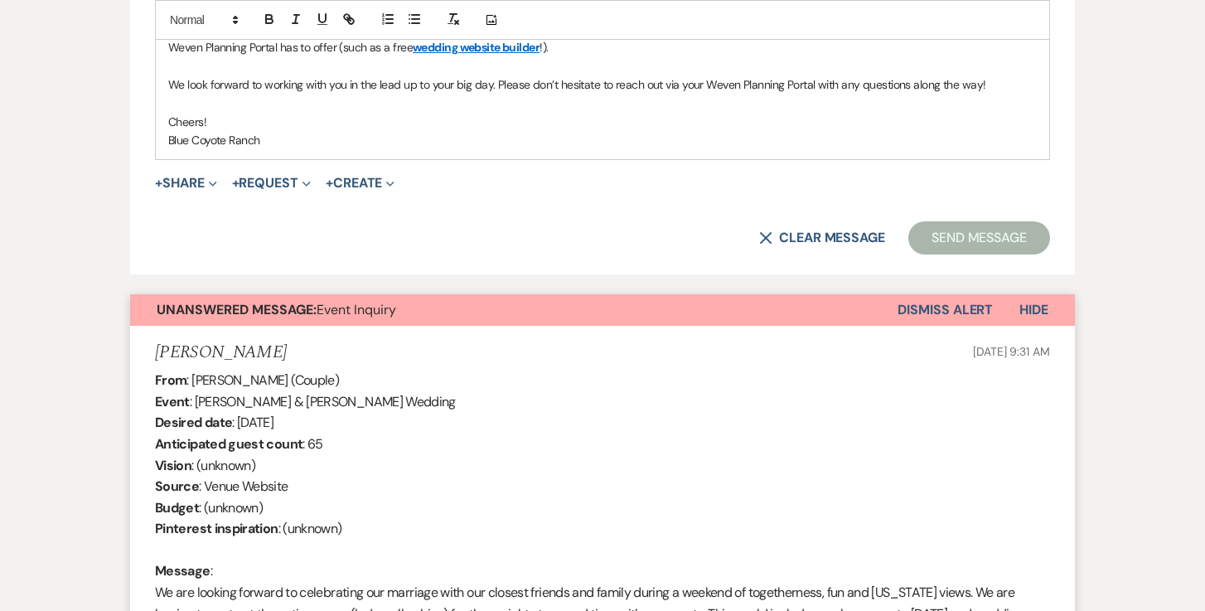
scroll to position [1149, 0]
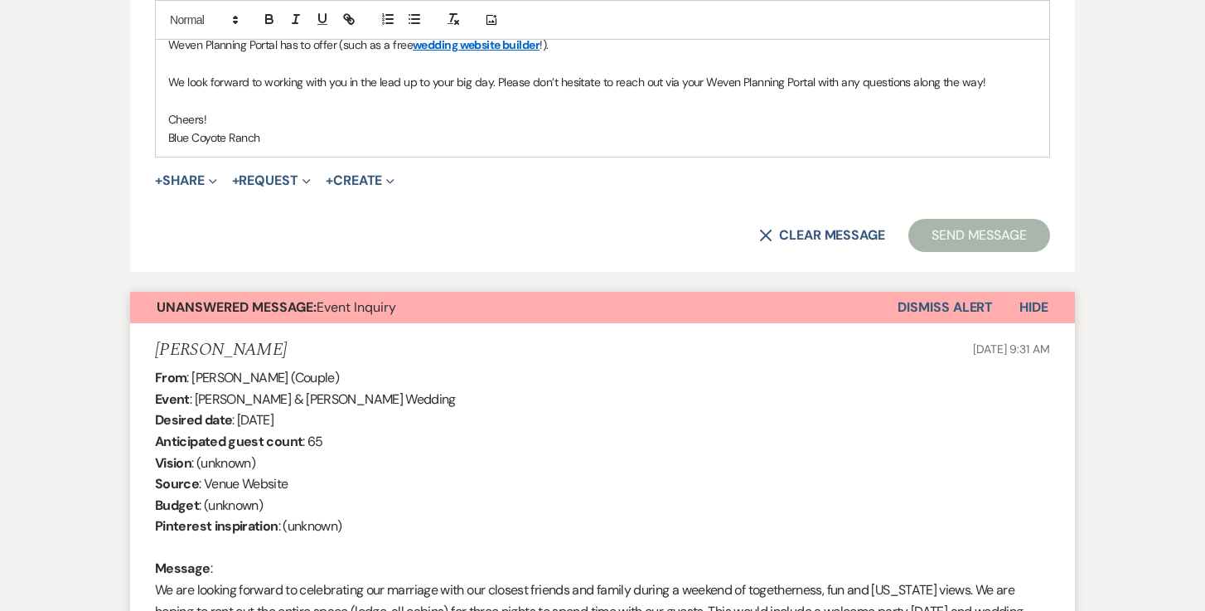
click at [925, 302] on button "Dismiss Alert" at bounding box center [944, 307] width 95 height 31
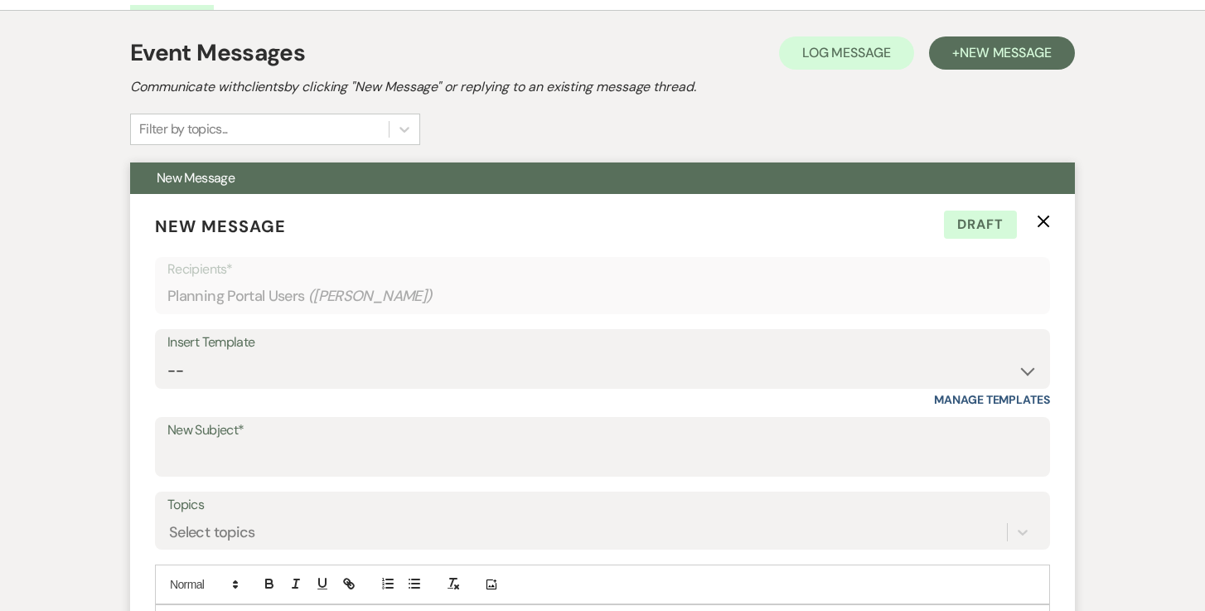
scroll to position [266, 0]
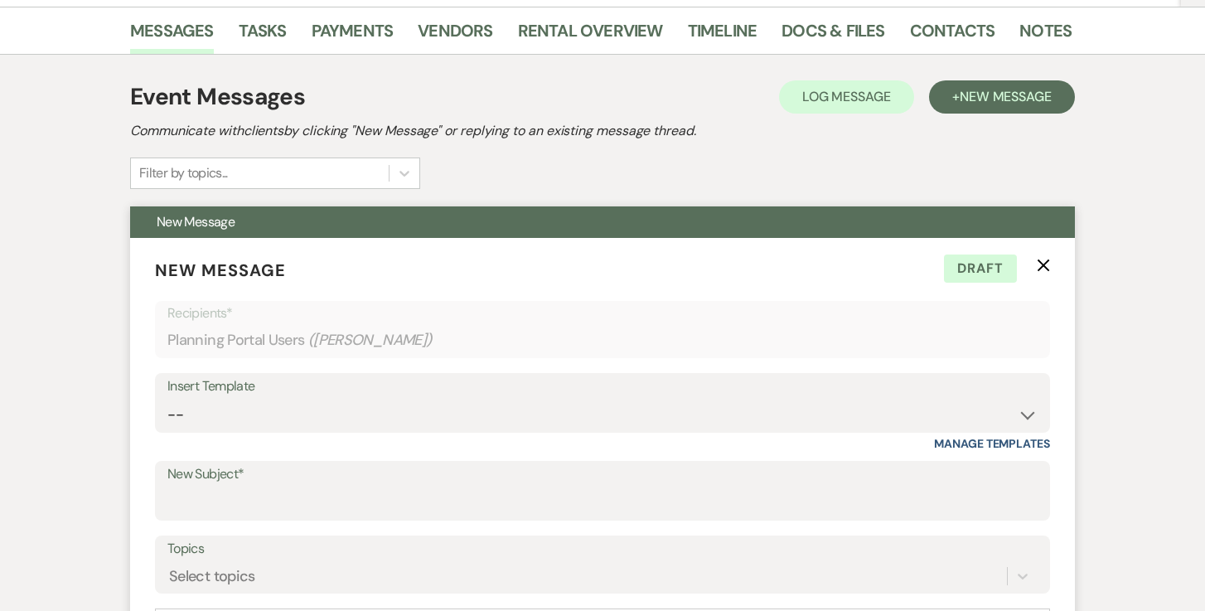
click at [1043, 265] on use "button" at bounding box center [1043, 265] width 12 height 12
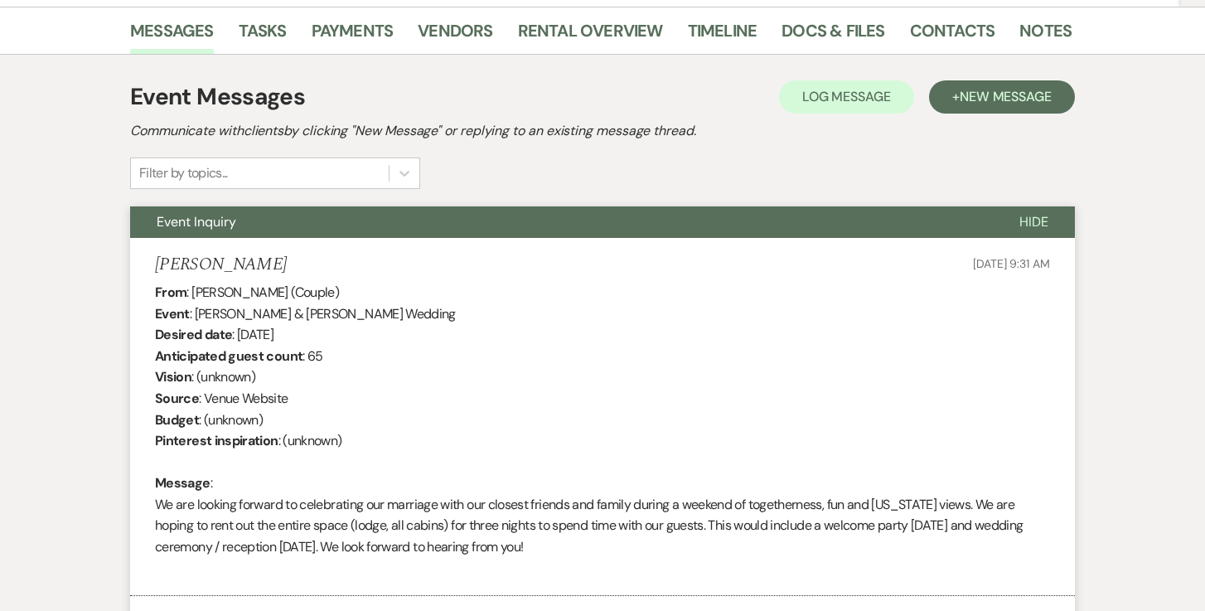
scroll to position [0, 0]
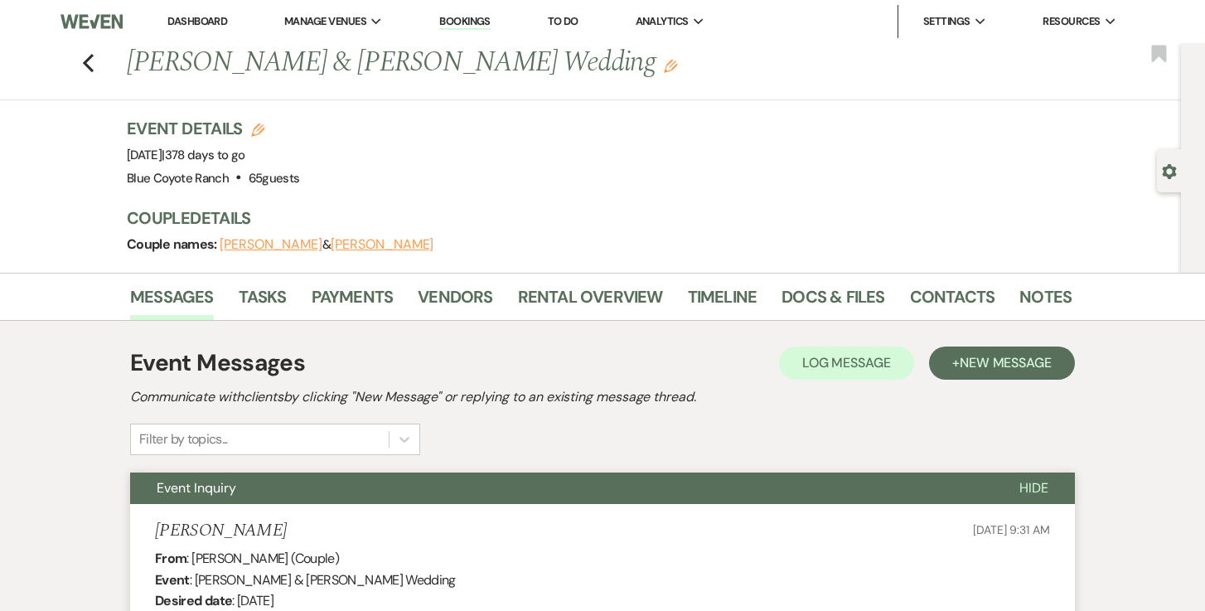
click at [189, 22] on link "Dashboard" at bounding box center [197, 21] width 60 height 14
